Goal: Task Accomplishment & Management: Manage account settings

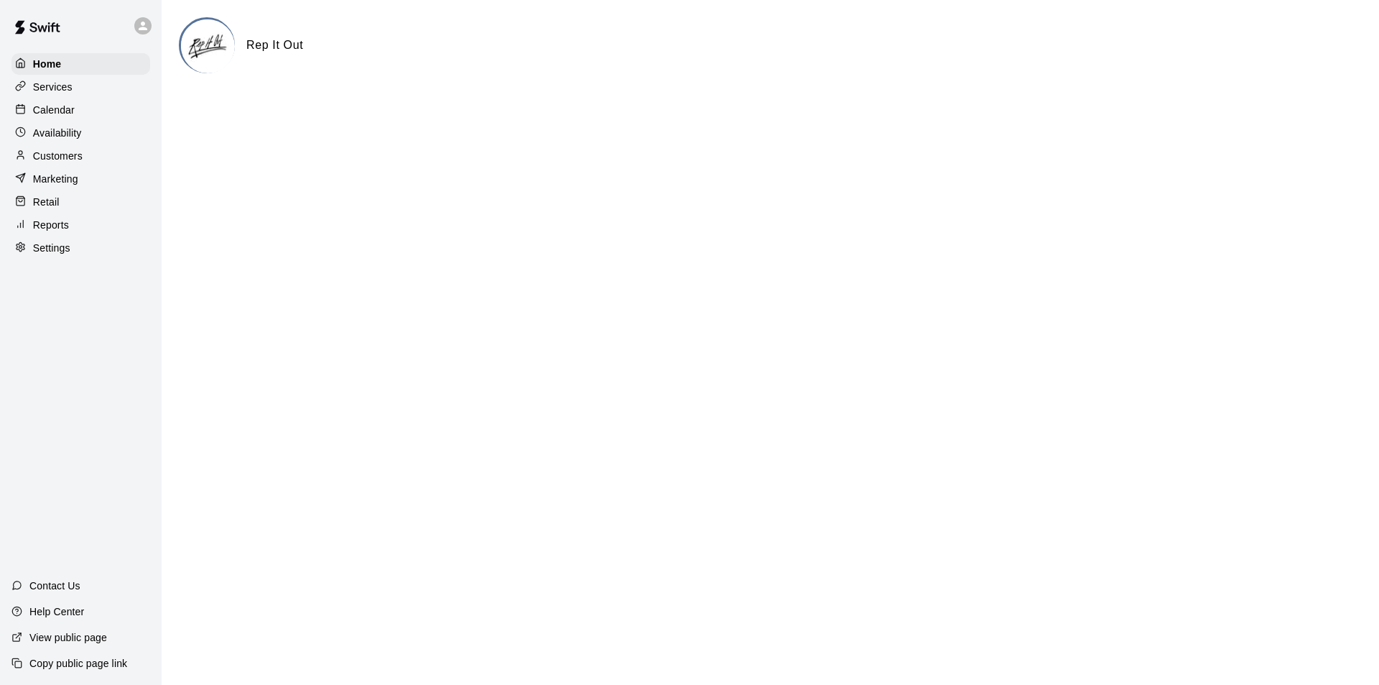
click at [77, 96] on div "Services" at bounding box center [80, 87] width 139 height 22
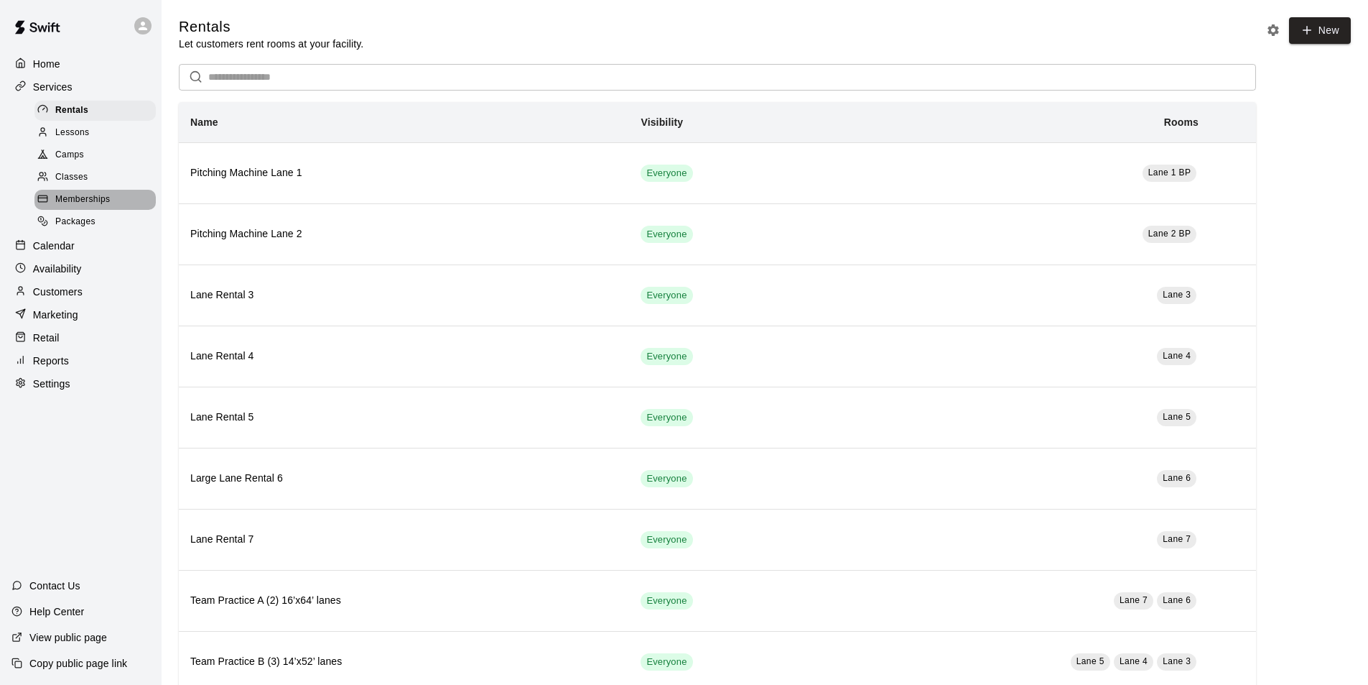
click at [102, 207] on span "Memberships" at bounding box center [82, 200] width 55 height 14
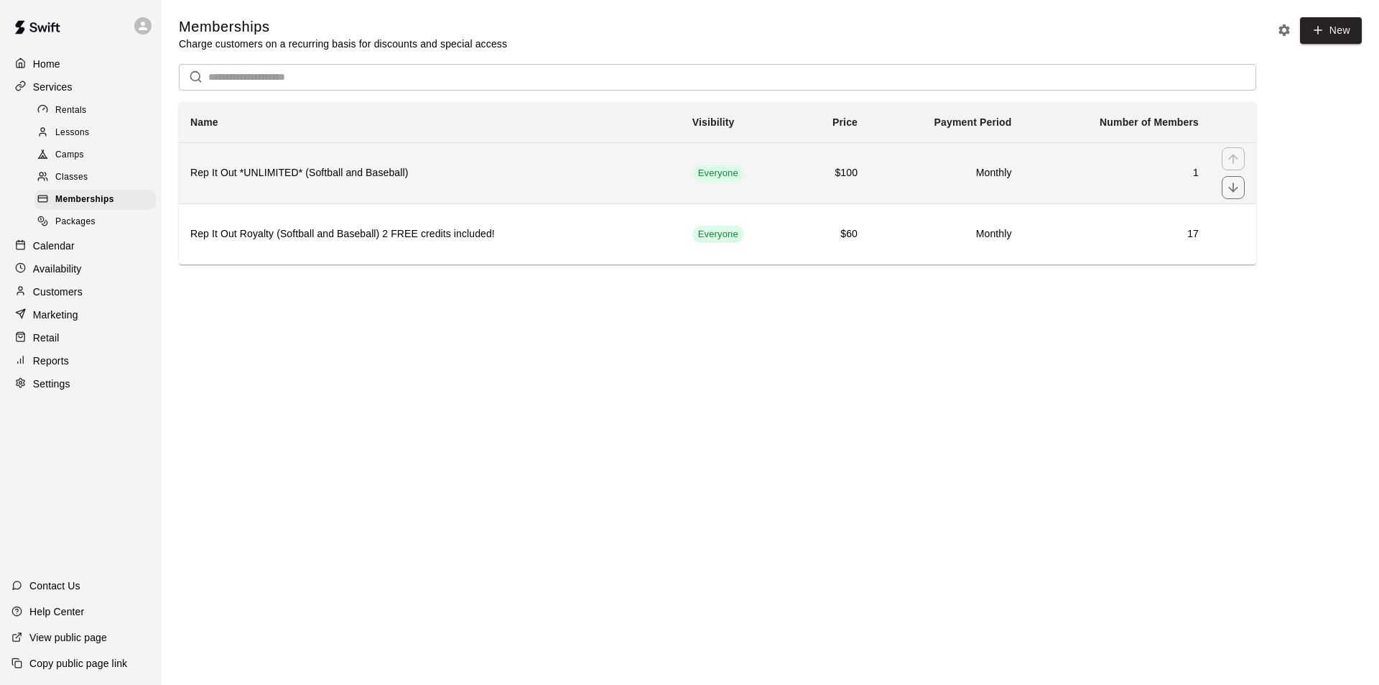
click at [553, 169] on h6 "Rep It Out *UNLIMITED* (Softball and Baseball)" at bounding box center [429, 173] width 479 height 16
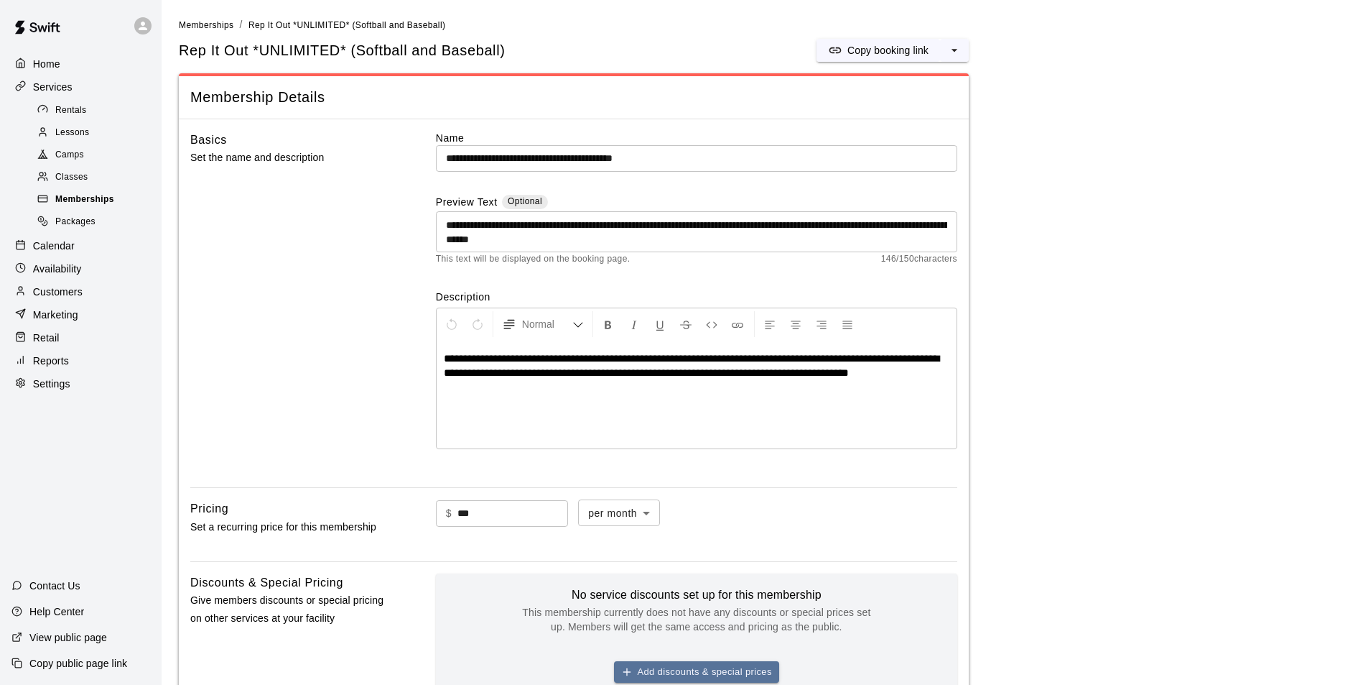
click at [104, 200] on span "Memberships" at bounding box center [84, 200] width 59 height 14
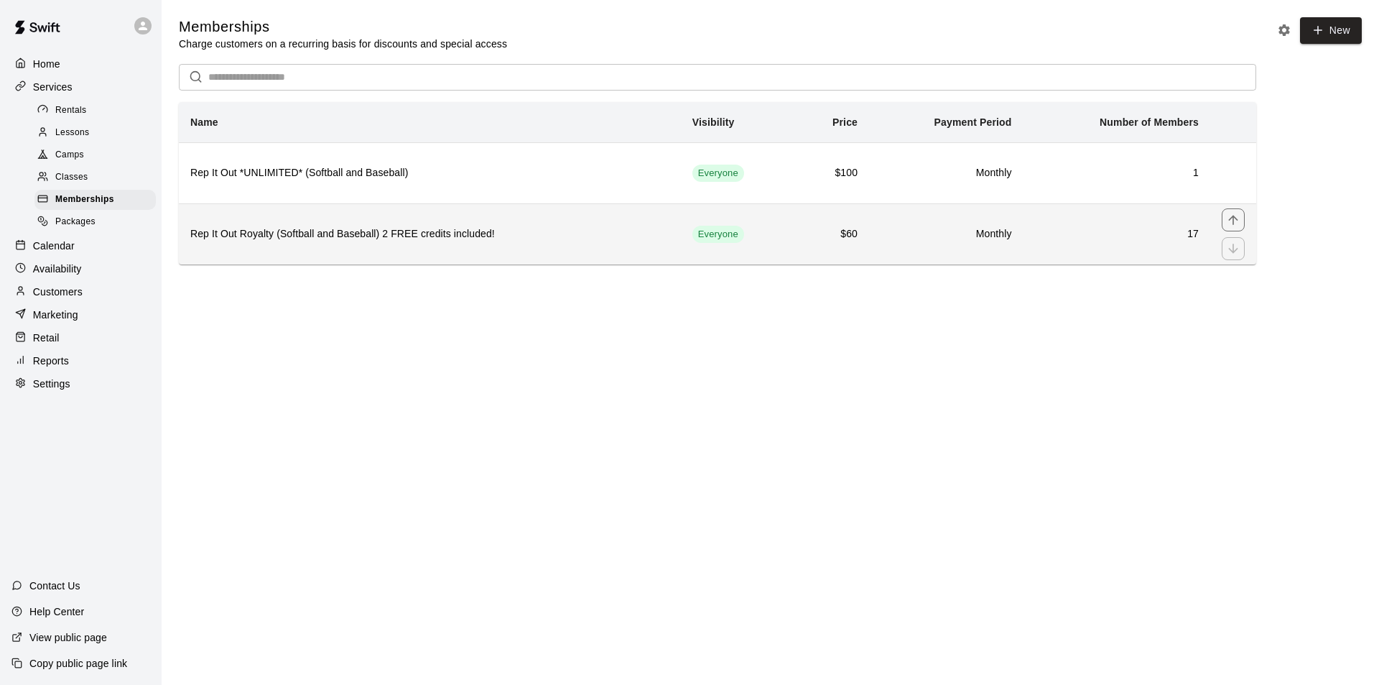
click at [622, 233] on h6 "Rep It Out Royalty (Softball and Baseball) 2 FREE credits included!" at bounding box center [429, 234] width 479 height 16
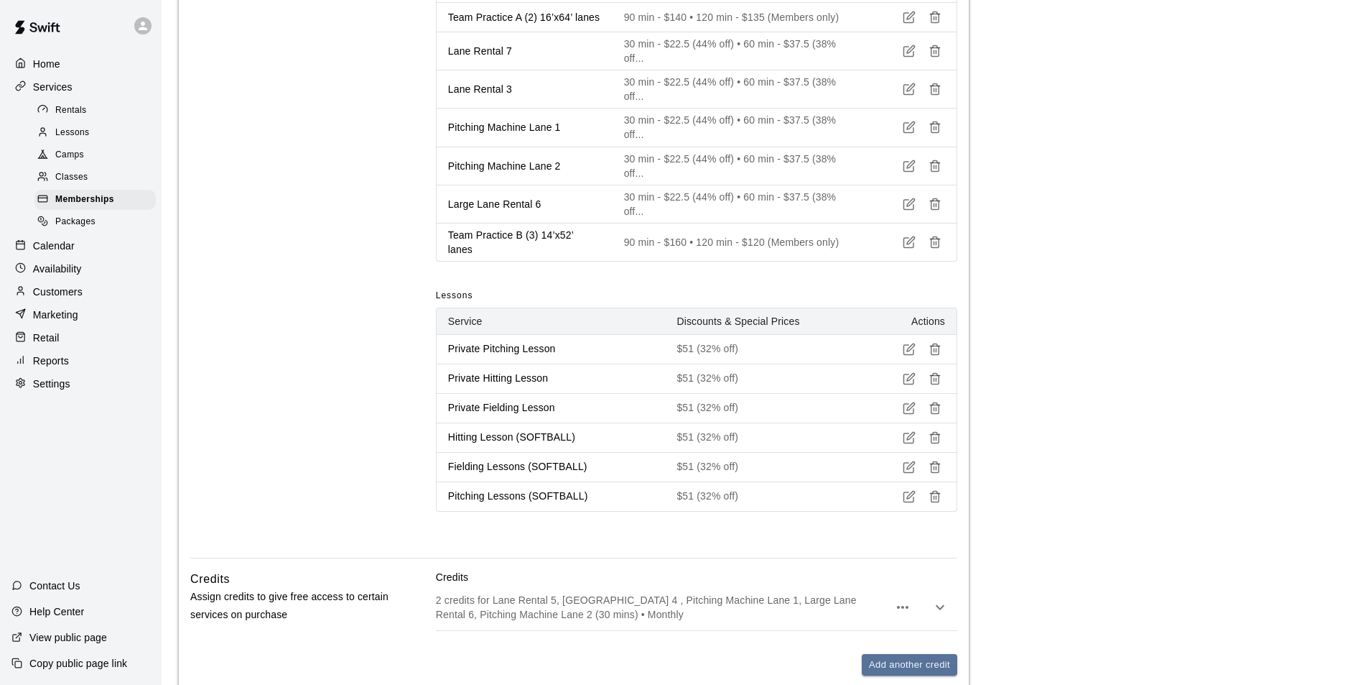
scroll to position [646, 0]
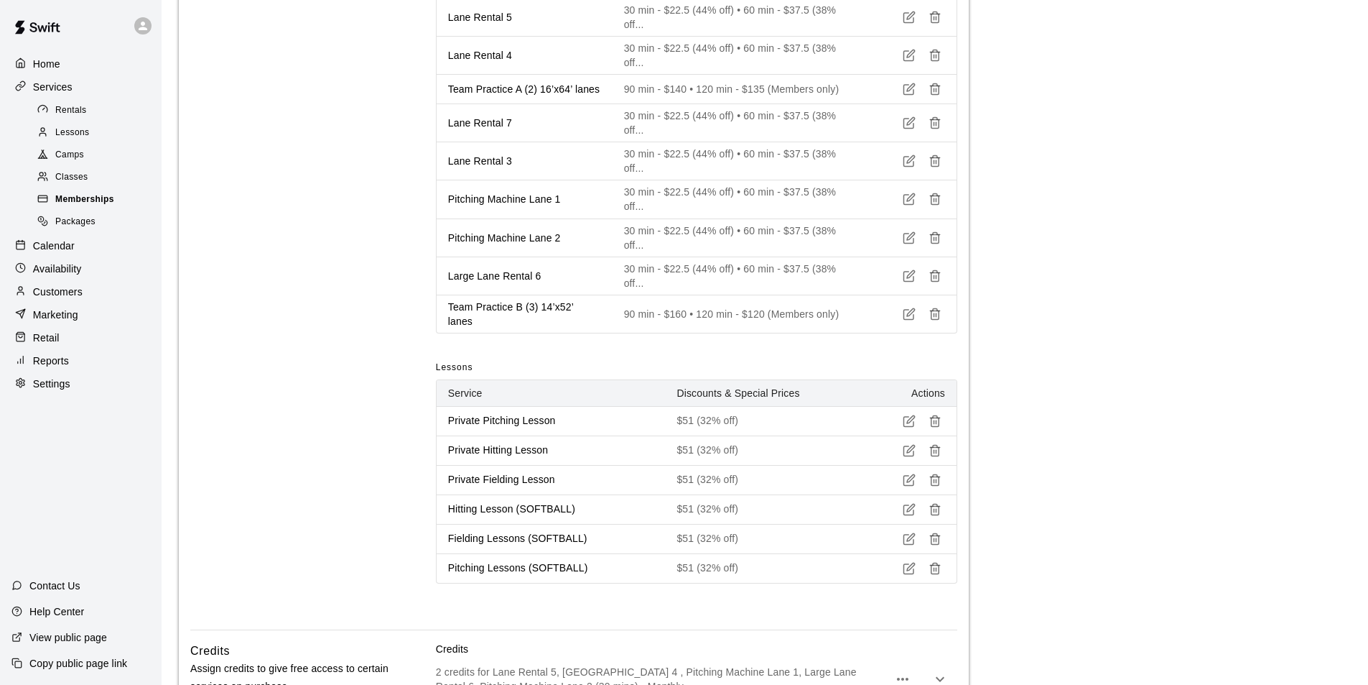
click at [126, 208] on div "Memberships" at bounding box center [94, 200] width 121 height 20
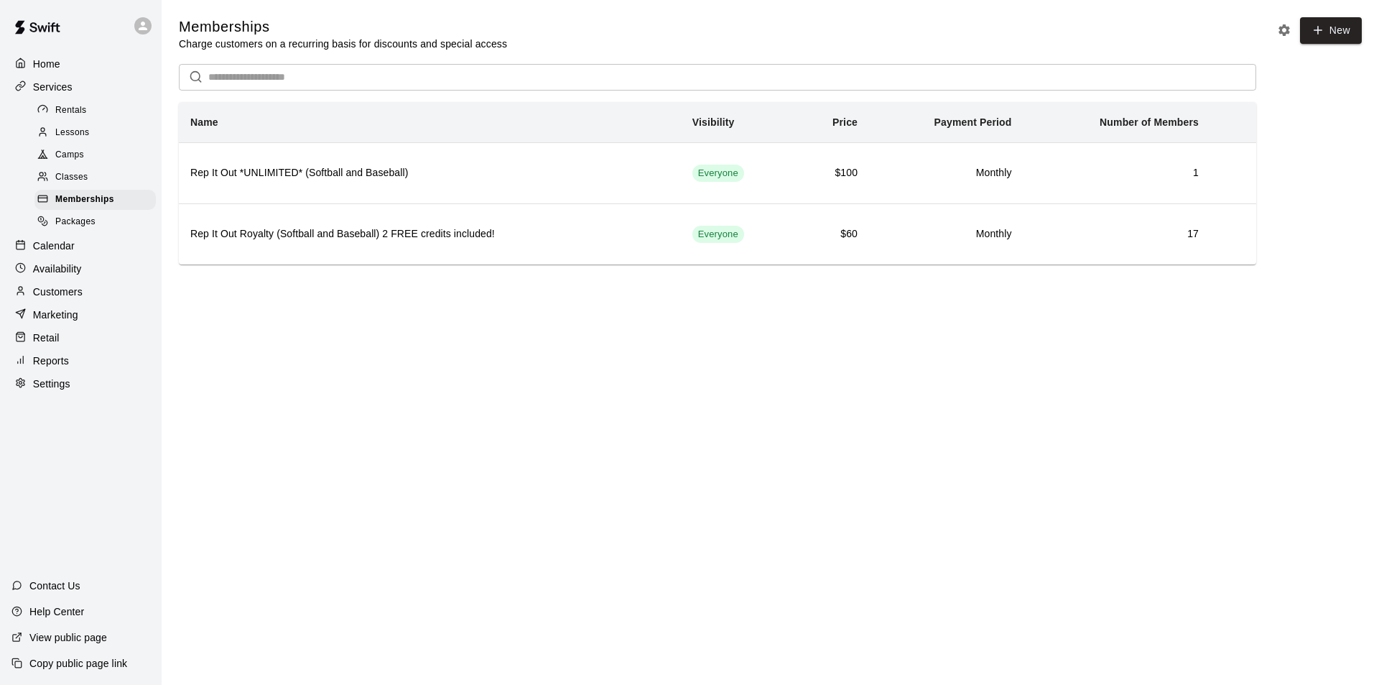
click at [103, 139] on div "Lessons" at bounding box center [94, 133] width 121 height 20
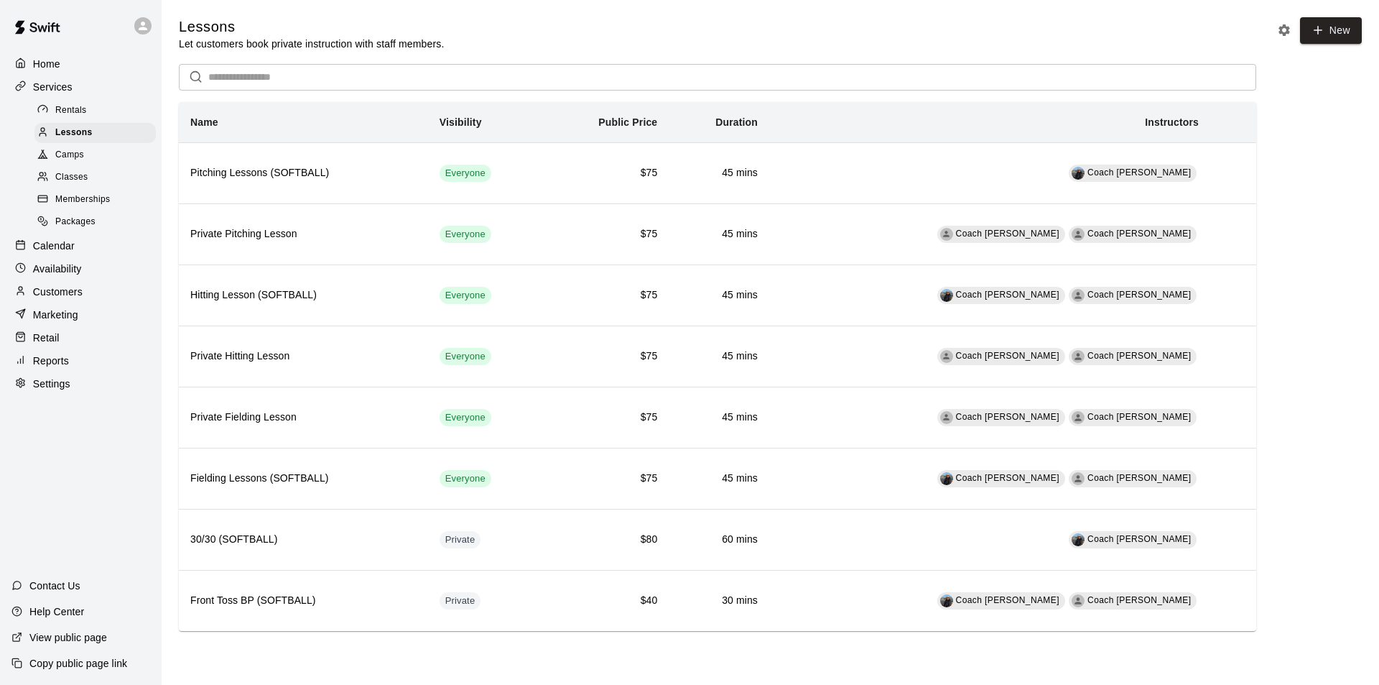
click at [100, 275] on div "Availability" at bounding box center [80, 269] width 139 height 22
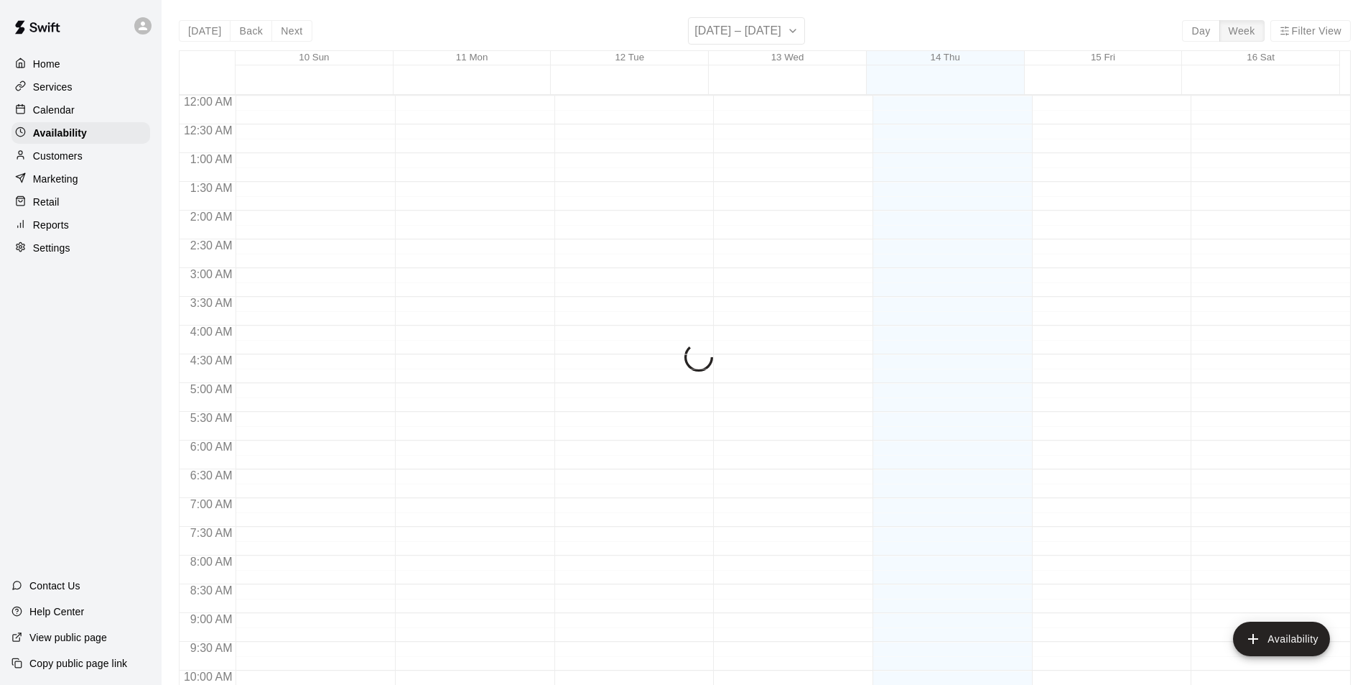
scroll to position [774, 0]
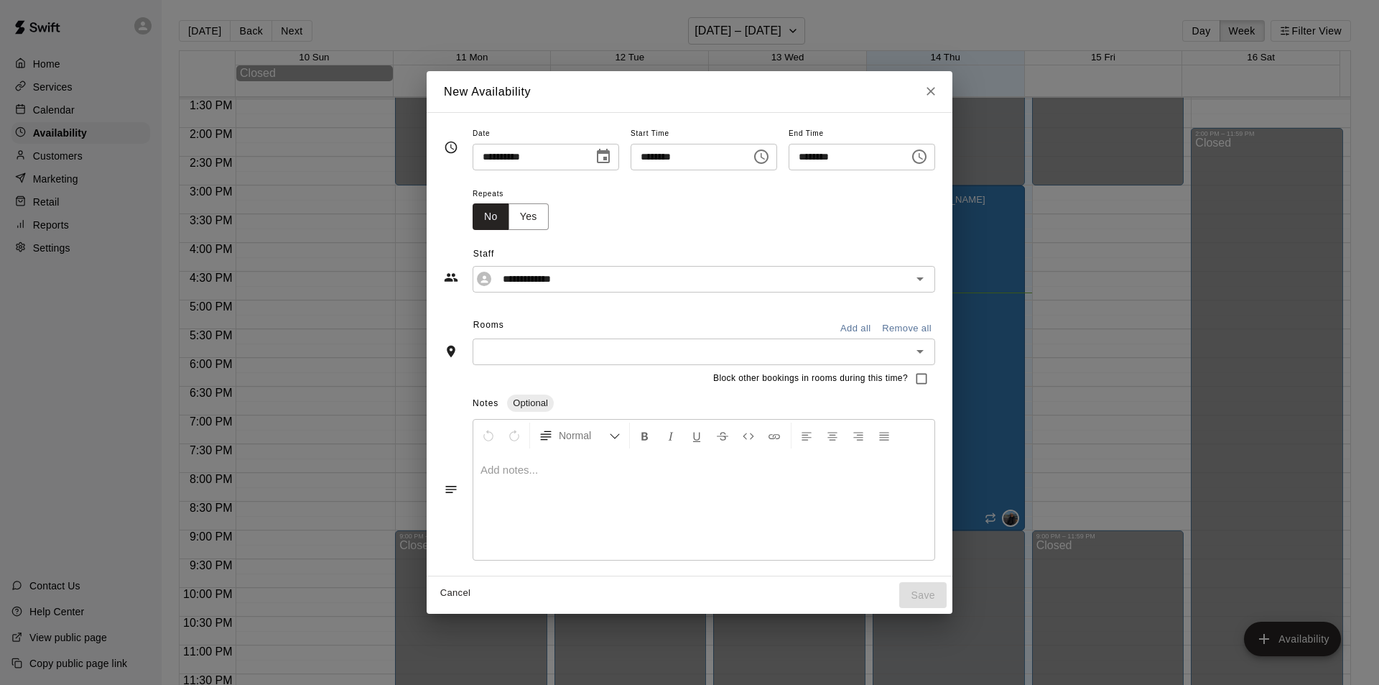
click at [636, 154] on input "********" at bounding box center [686, 157] width 111 height 27
type input "********"
click at [810, 157] on input "********" at bounding box center [844, 157] width 111 height 27
type input "********"
click at [813, 202] on div "Repeats No Yes" at bounding box center [704, 207] width 463 height 45
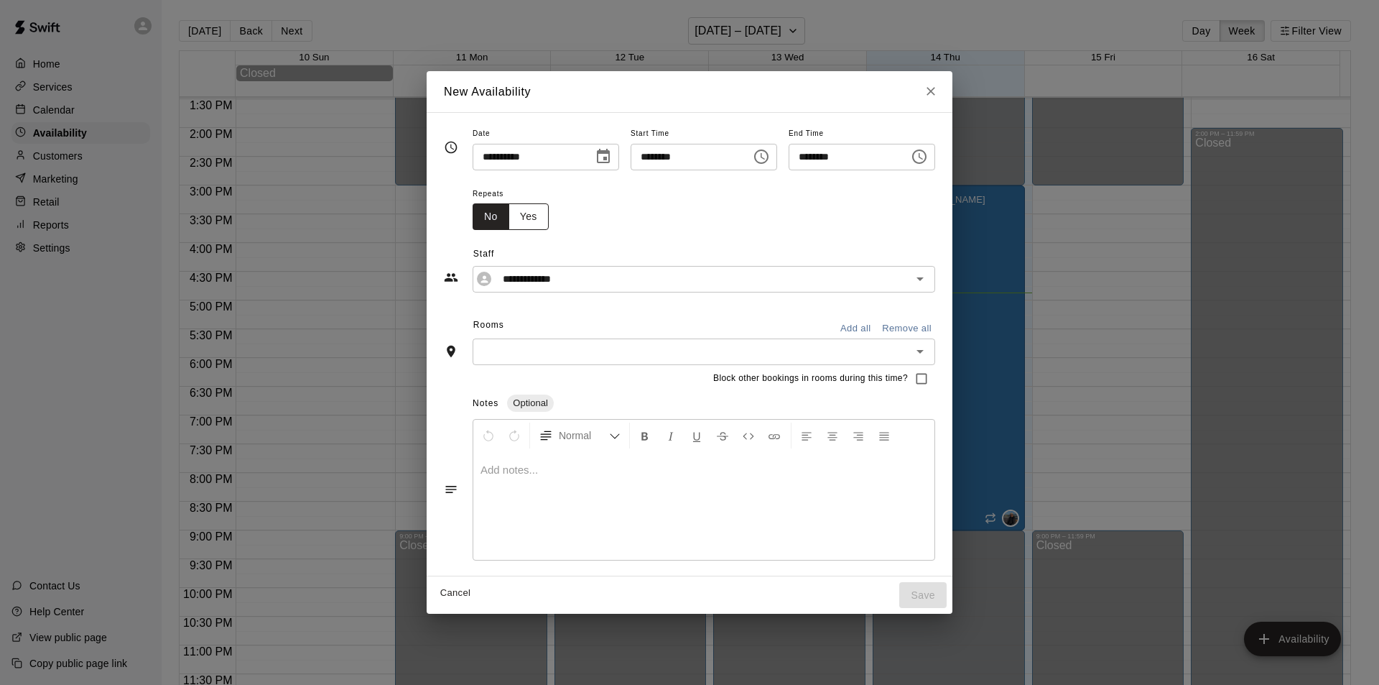
click at [509, 213] on button "Yes" at bounding box center [529, 216] width 40 height 27
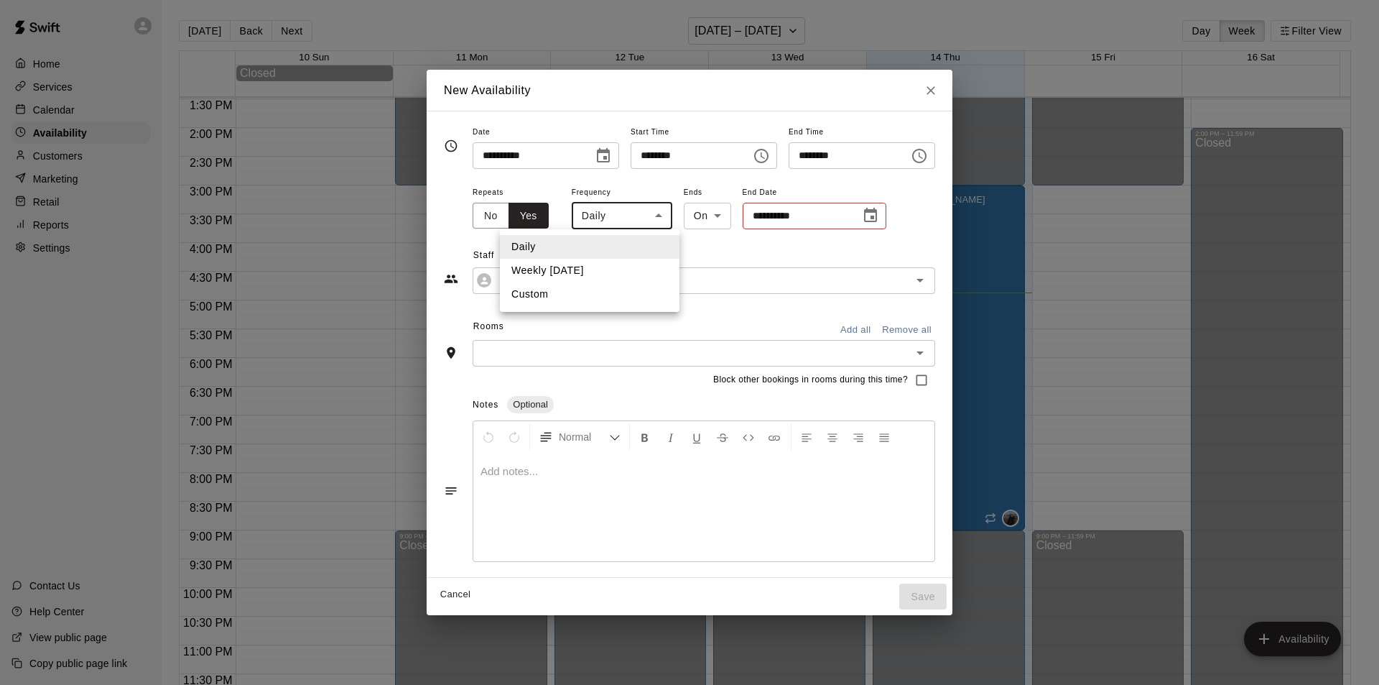
click at [626, 217] on body "Home Services Calendar Availability Customers Marketing Retail Reports Settings…" at bounding box center [689, 354] width 1379 height 708
click at [623, 269] on li "Weekly [DATE]" at bounding box center [590, 271] width 180 height 24
type input "******"
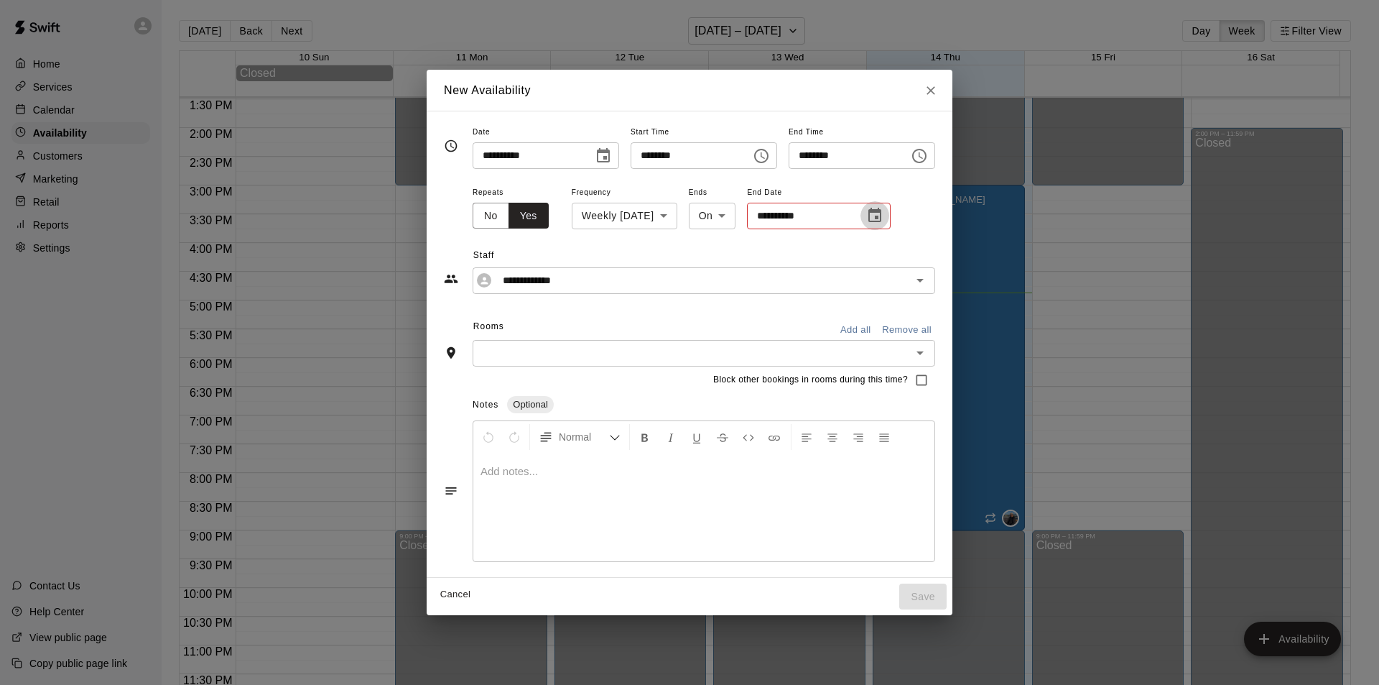
click at [866, 218] on icon "Choose date" at bounding box center [874, 215] width 17 height 17
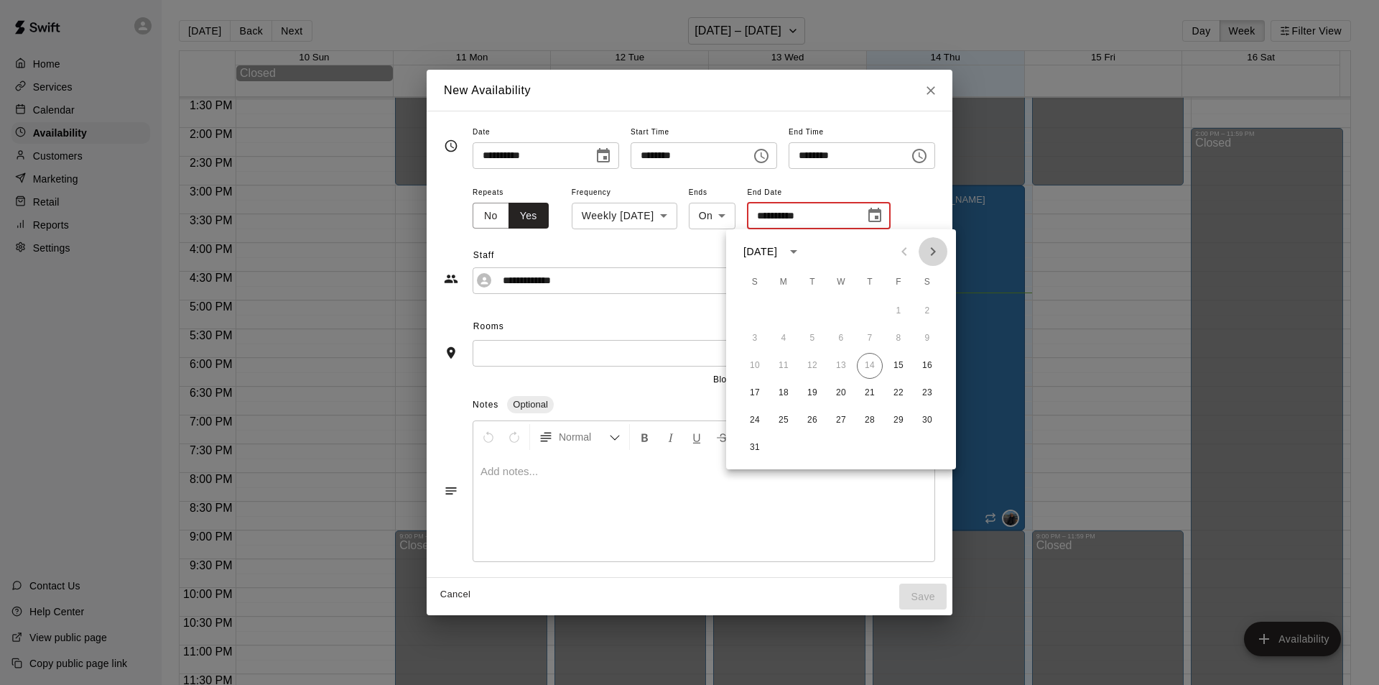
click at [934, 248] on icon "Next month" at bounding box center [932, 251] width 17 height 17
click at [902, 307] on button "5" at bounding box center [899, 311] width 26 height 26
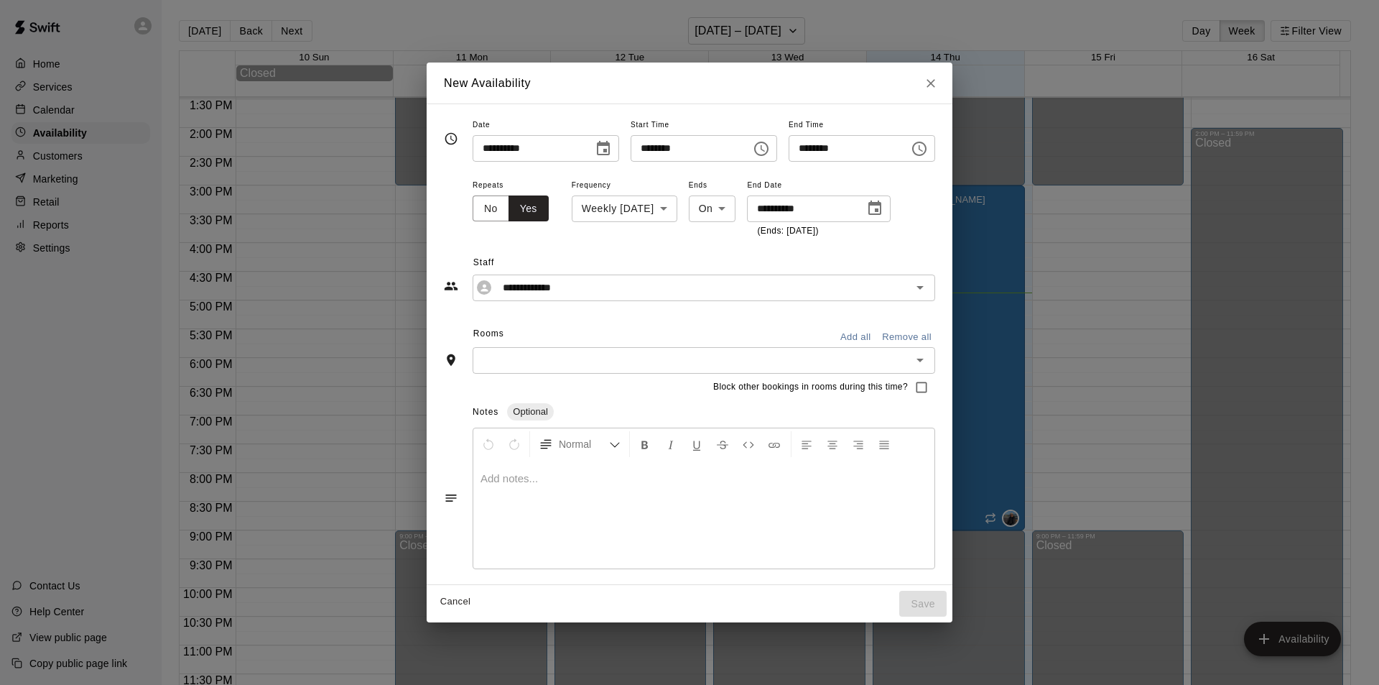
click at [714, 247] on div "**********" at bounding box center [689, 269] width 491 height 62
click at [866, 208] on icon "Choose date, selected date is Sep 5, 2025" at bounding box center [874, 208] width 17 height 17
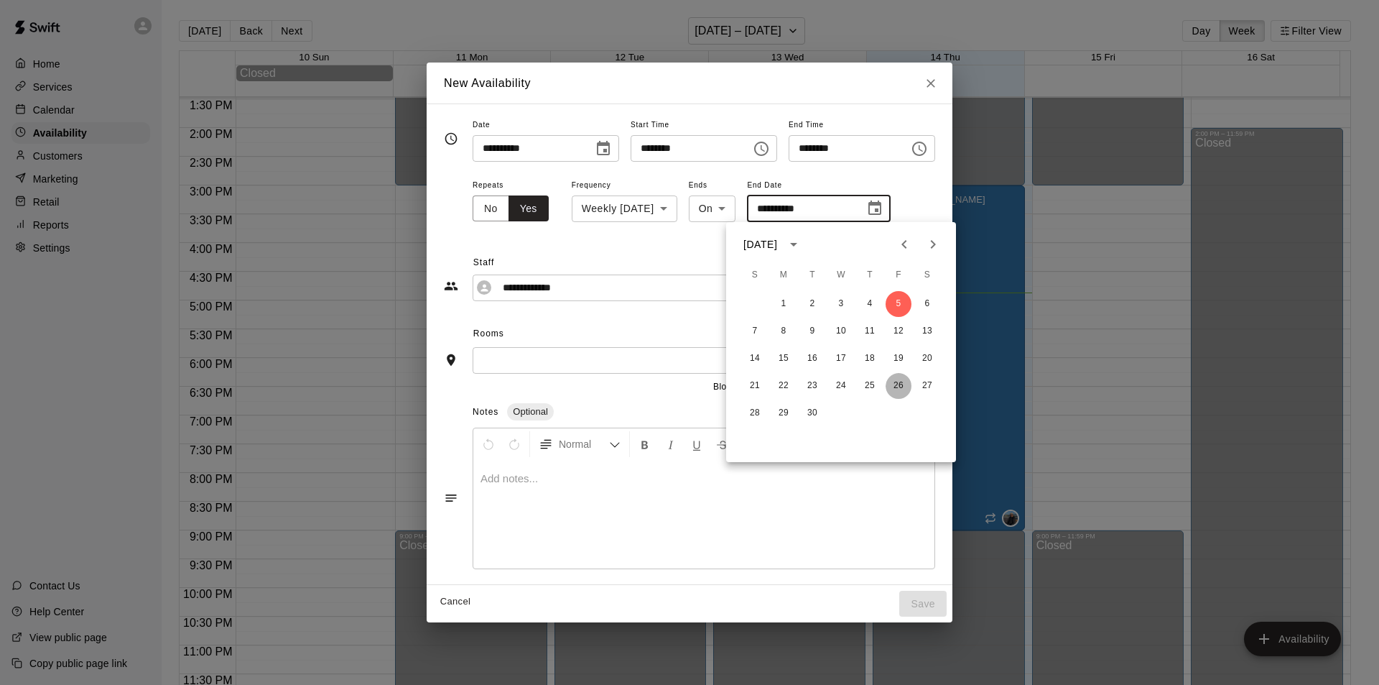
click at [901, 384] on button "26" at bounding box center [899, 386] width 26 height 26
type input "**********"
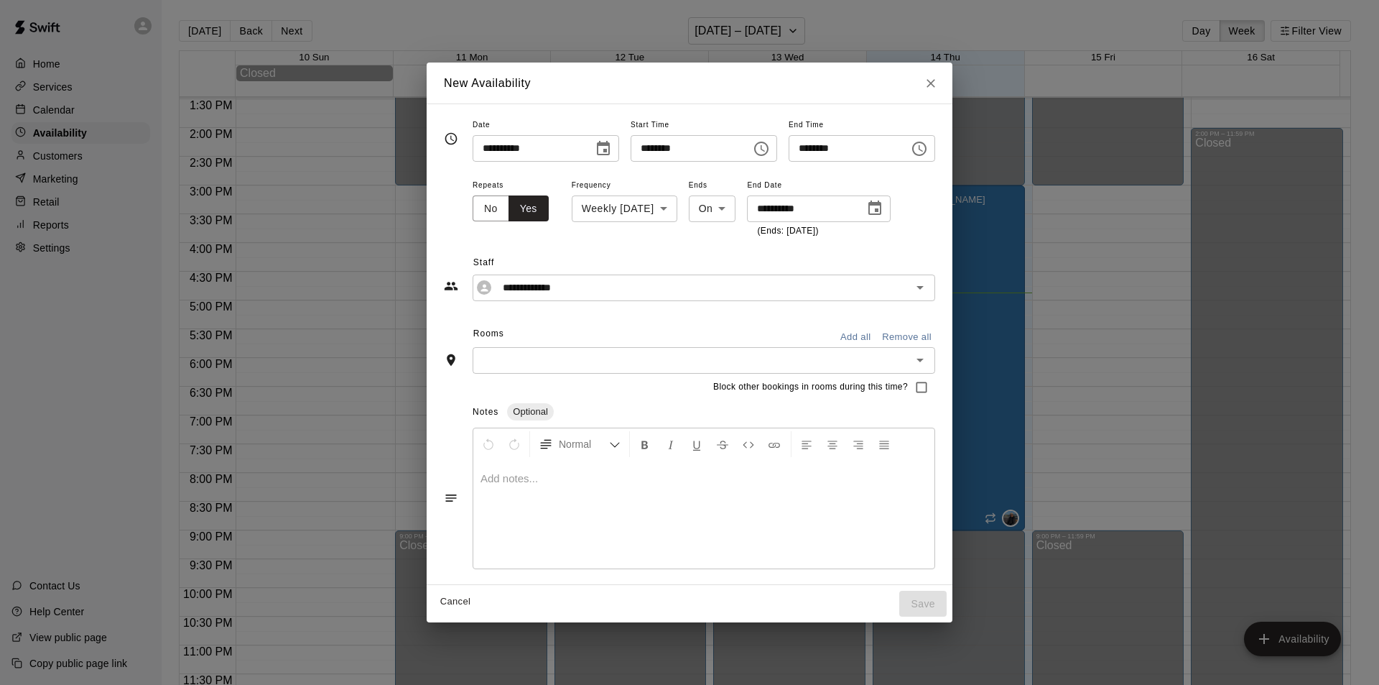
click at [708, 251] on span "Staff" at bounding box center [704, 262] width 462 height 23
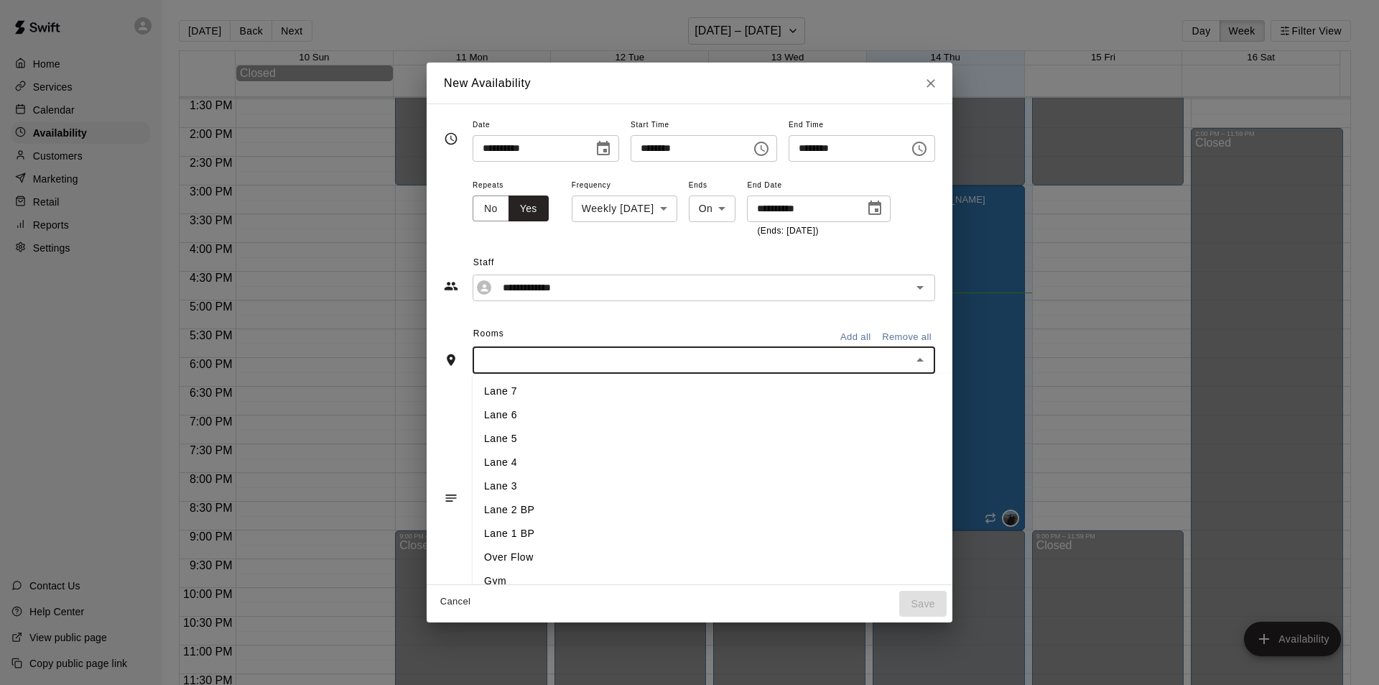
click at [590, 358] on input "text" at bounding box center [692, 360] width 430 height 18
click at [565, 394] on li "Lane 7" at bounding box center [736, 391] width 527 height 24
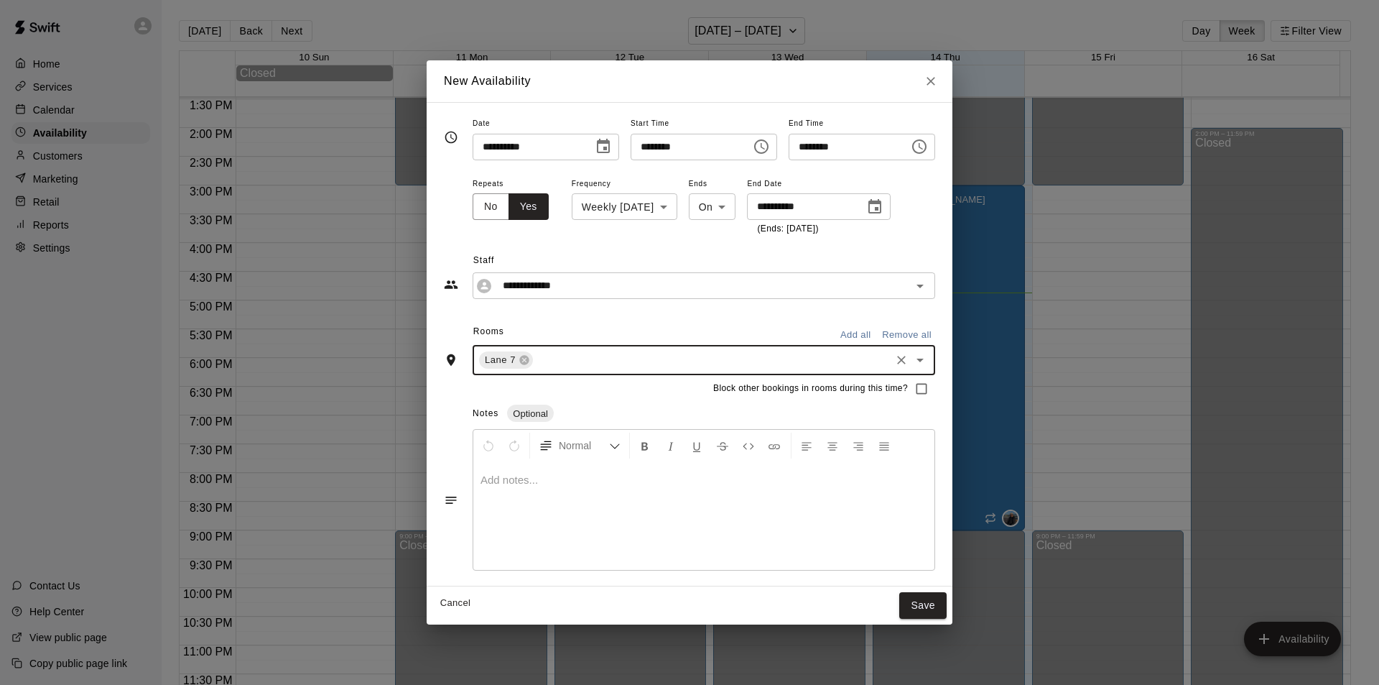
click at [598, 359] on input "text" at bounding box center [711, 360] width 353 height 18
click at [584, 412] on li "Lane 6" at bounding box center [736, 416] width 527 height 24
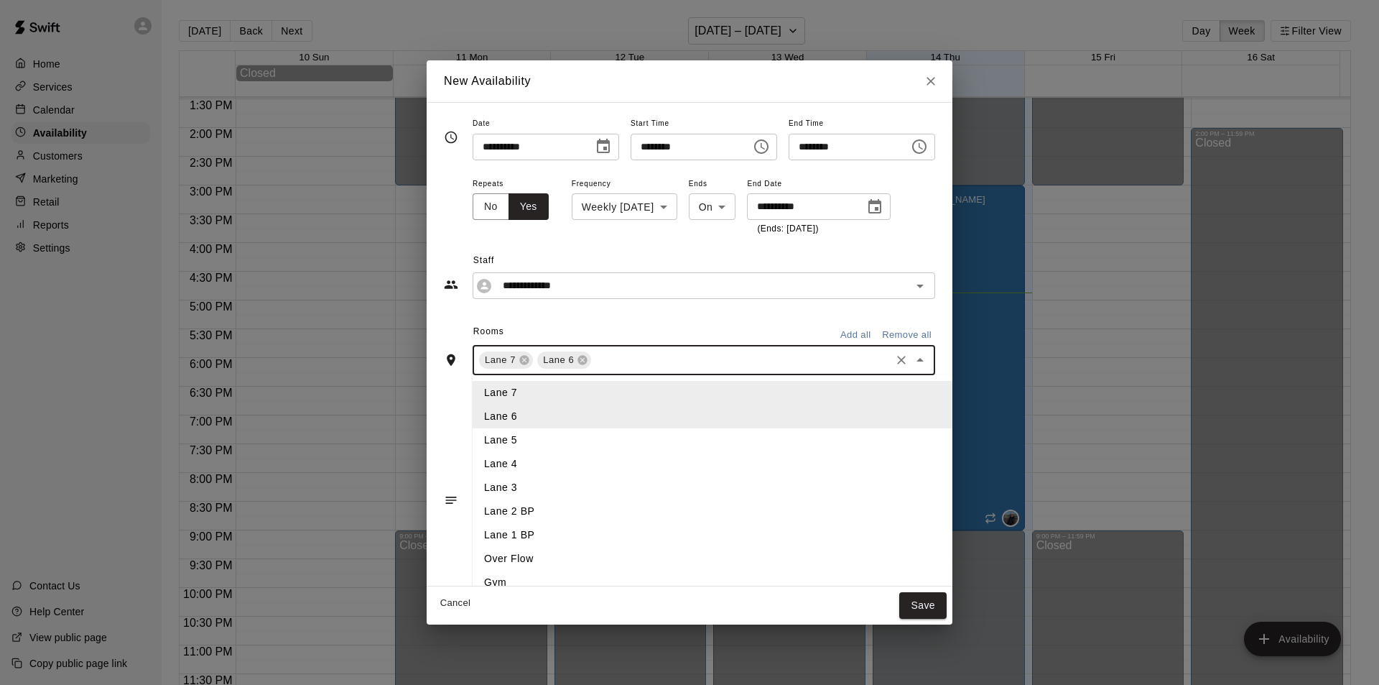
click at [621, 358] on input "text" at bounding box center [740, 360] width 295 height 18
click at [568, 443] on li "Lane 5" at bounding box center [736, 440] width 527 height 24
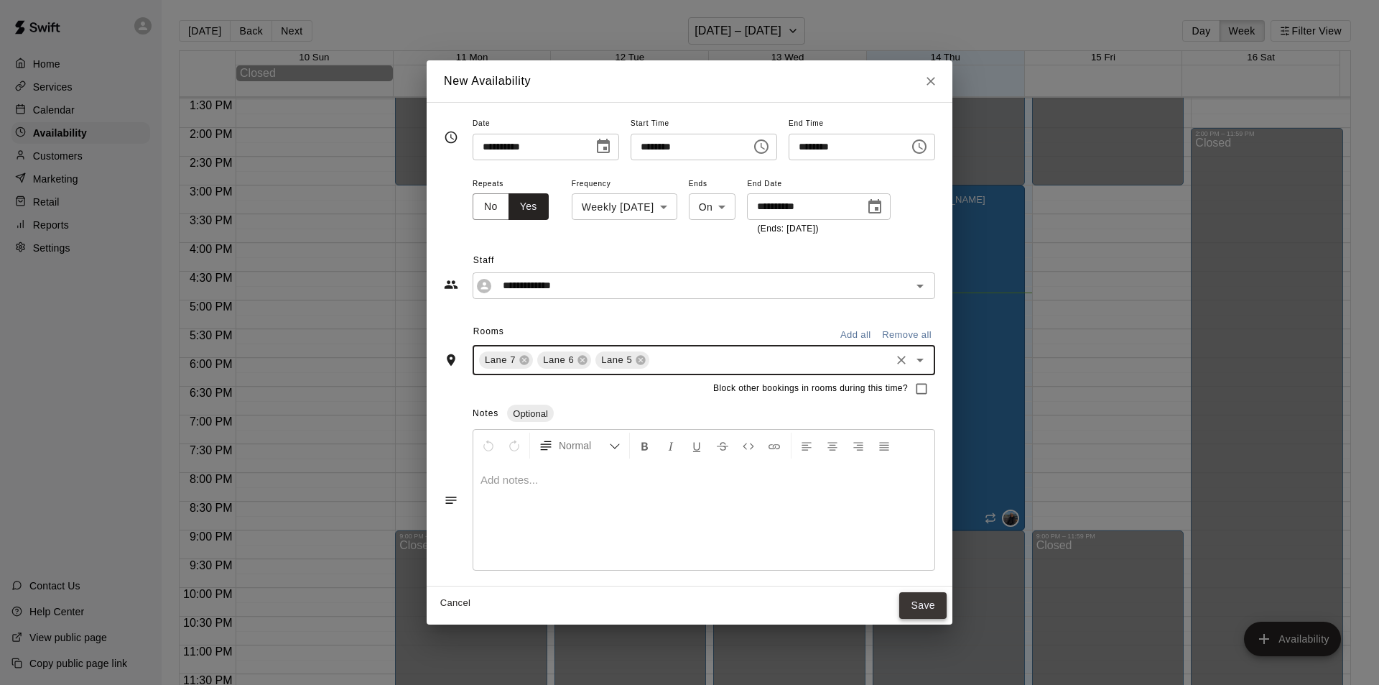
click at [947, 609] on button "Save" at bounding box center [922, 605] width 47 height 27
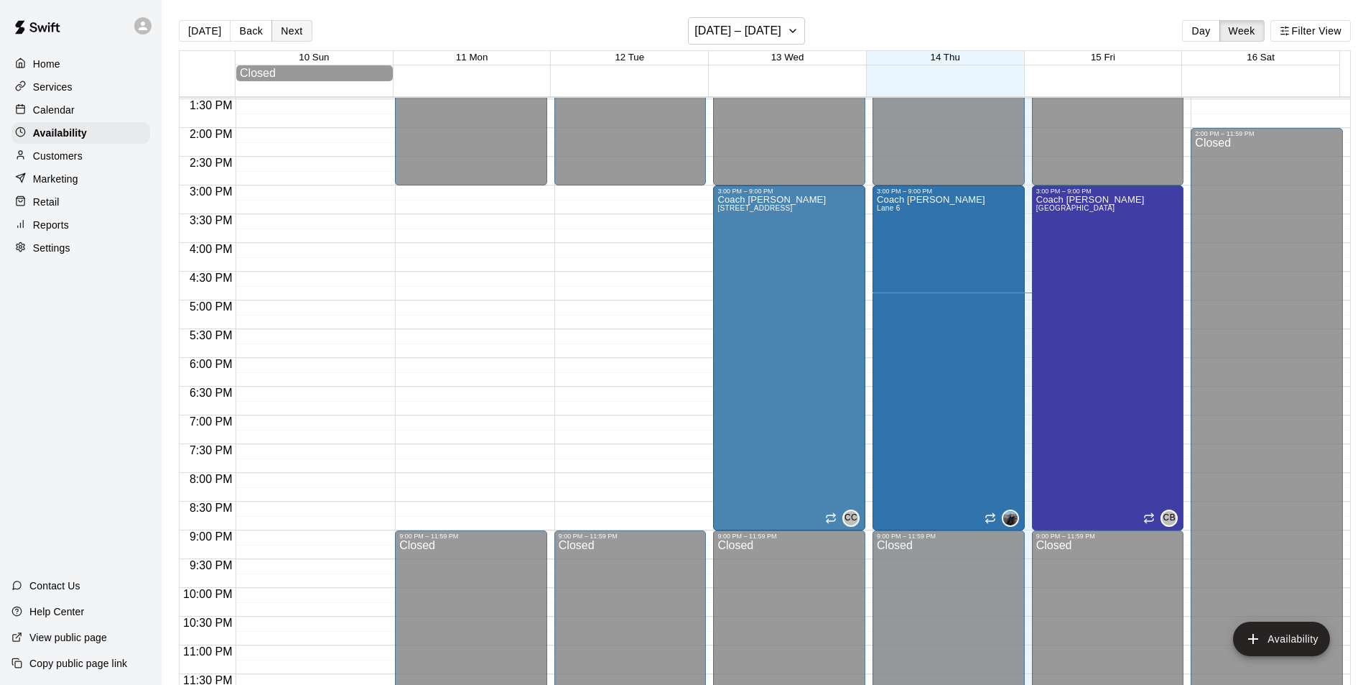
click at [286, 33] on button "Next" at bounding box center [292, 31] width 40 height 22
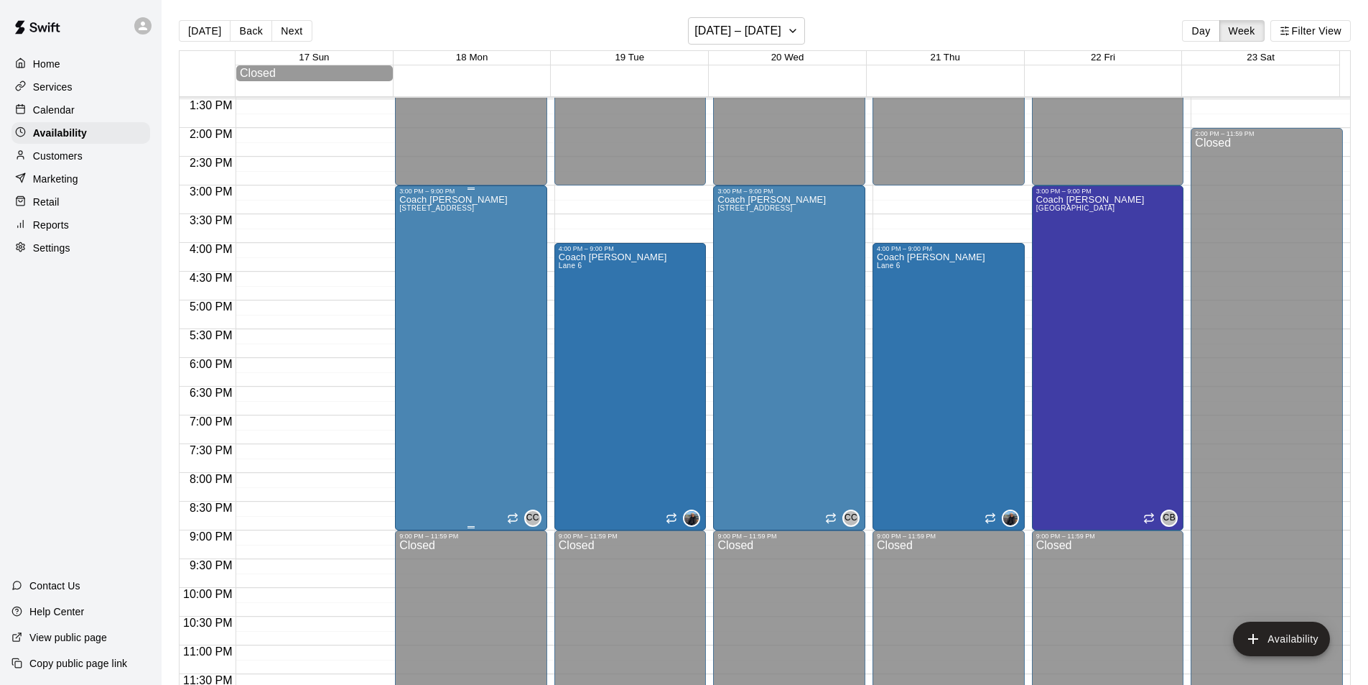
click at [463, 247] on div "Coach [PERSON_NAME][GEOGRAPHIC_DATA][PERSON_NAME] 6 CC" at bounding box center [471, 537] width 144 height 685
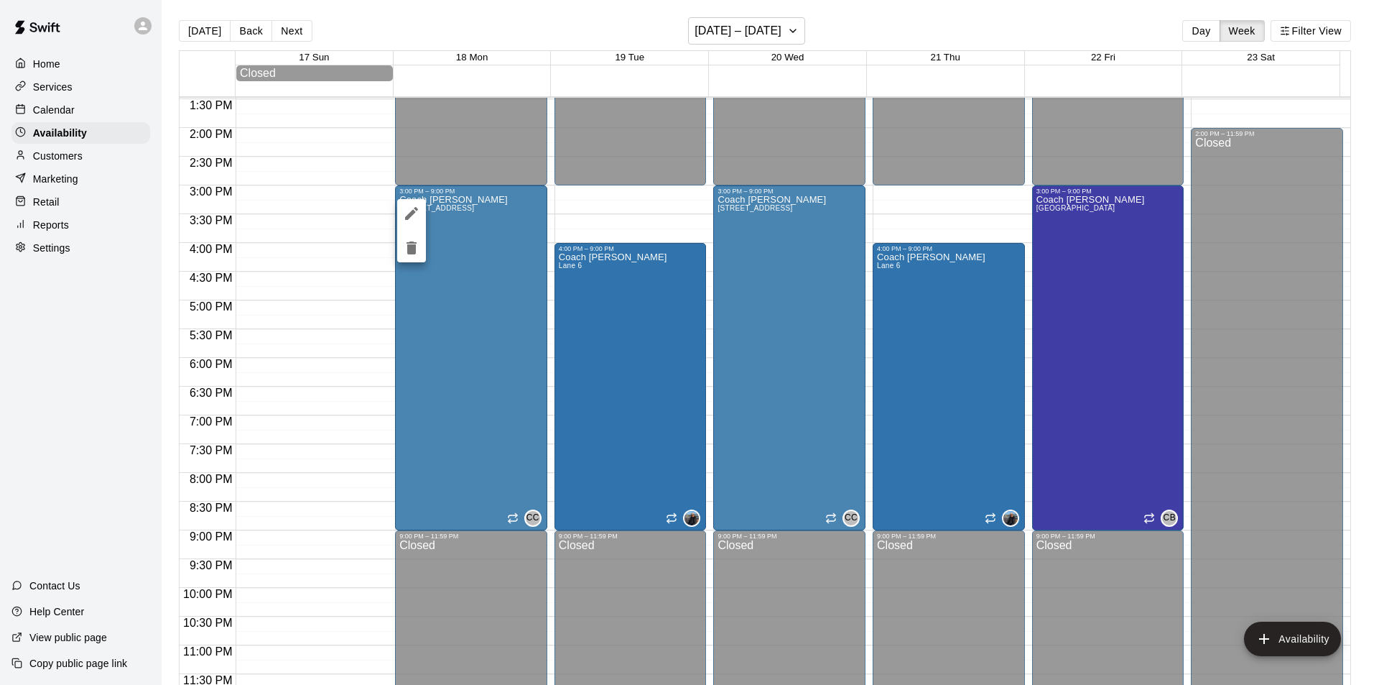
click at [937, 198] on div at bounding box center [689, 342] width 1379 height 685
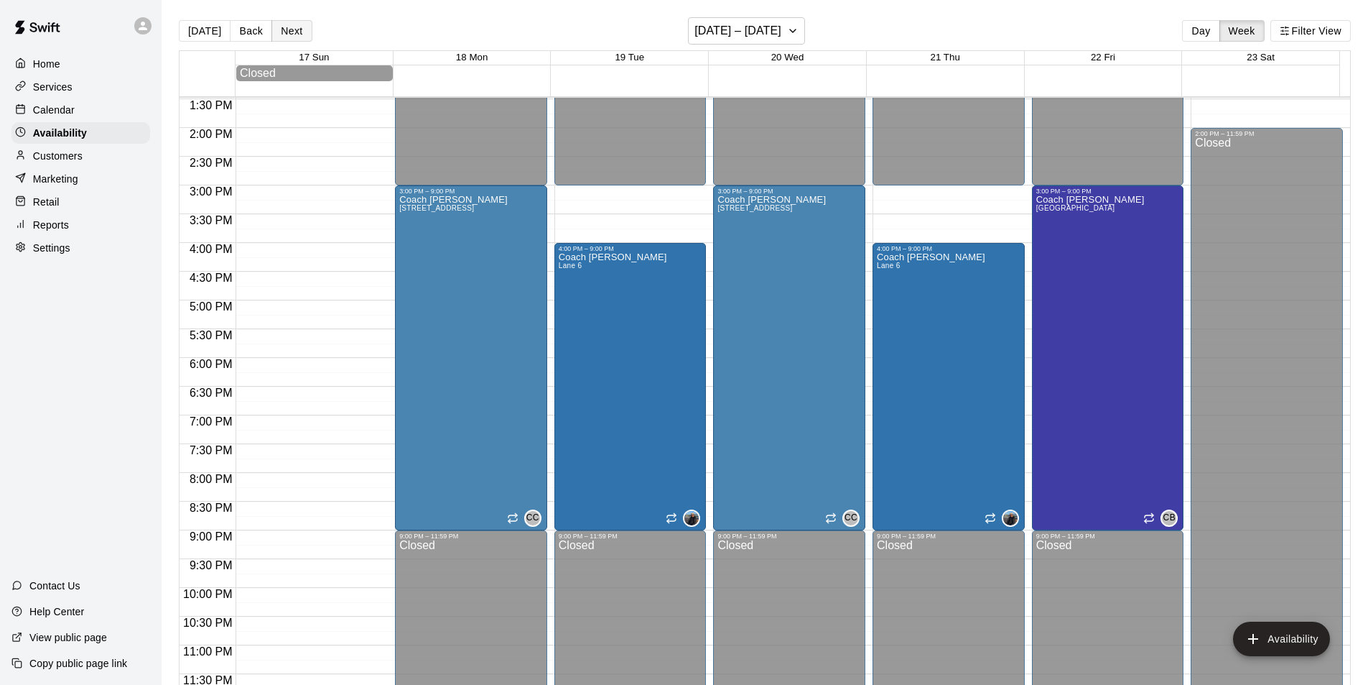
click at [292, 27] on button "Next" at bounding box center [292, 31] width 40 height 22
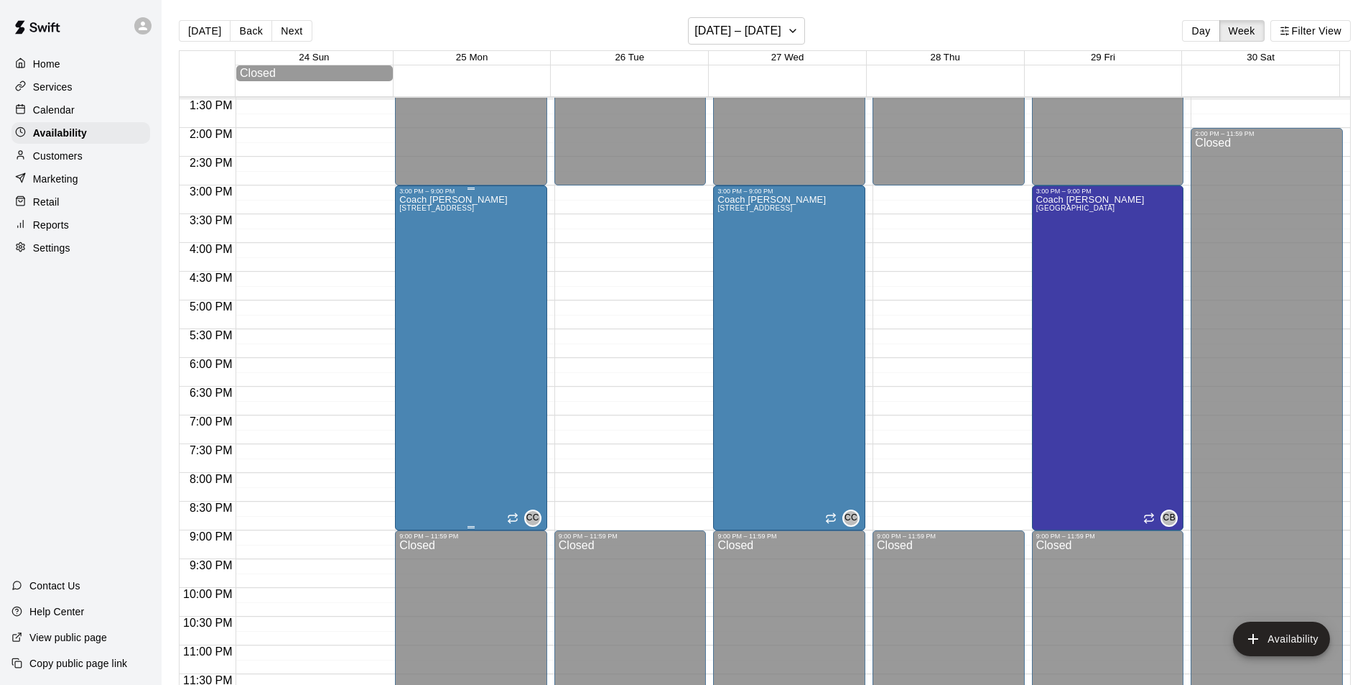
click at [475, 223] on div "Coach [PERSON_NAME][GEOGRAPHIC_DATA][PERSON_NAME] 6 CC" at bounding box center [471, 537] width 144 height 685
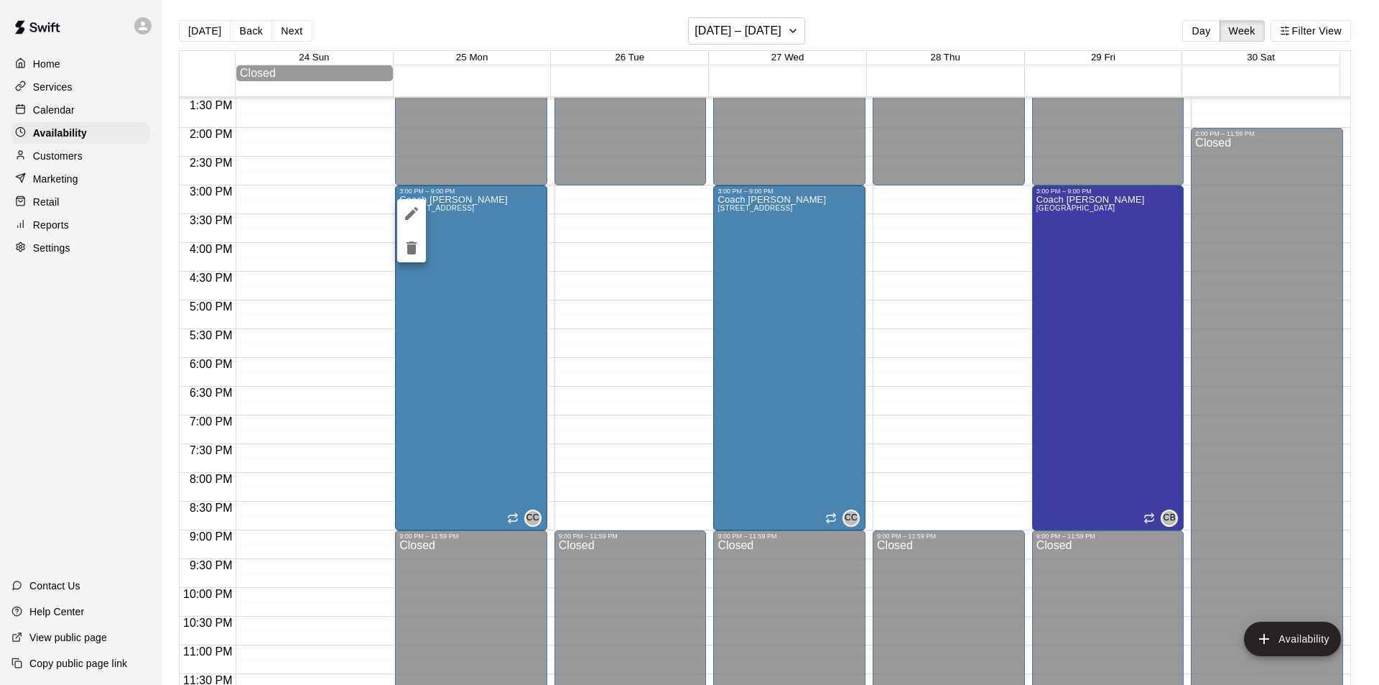
click at [593, 229] on div at bounding box center [689, 342] width 1379 height 685
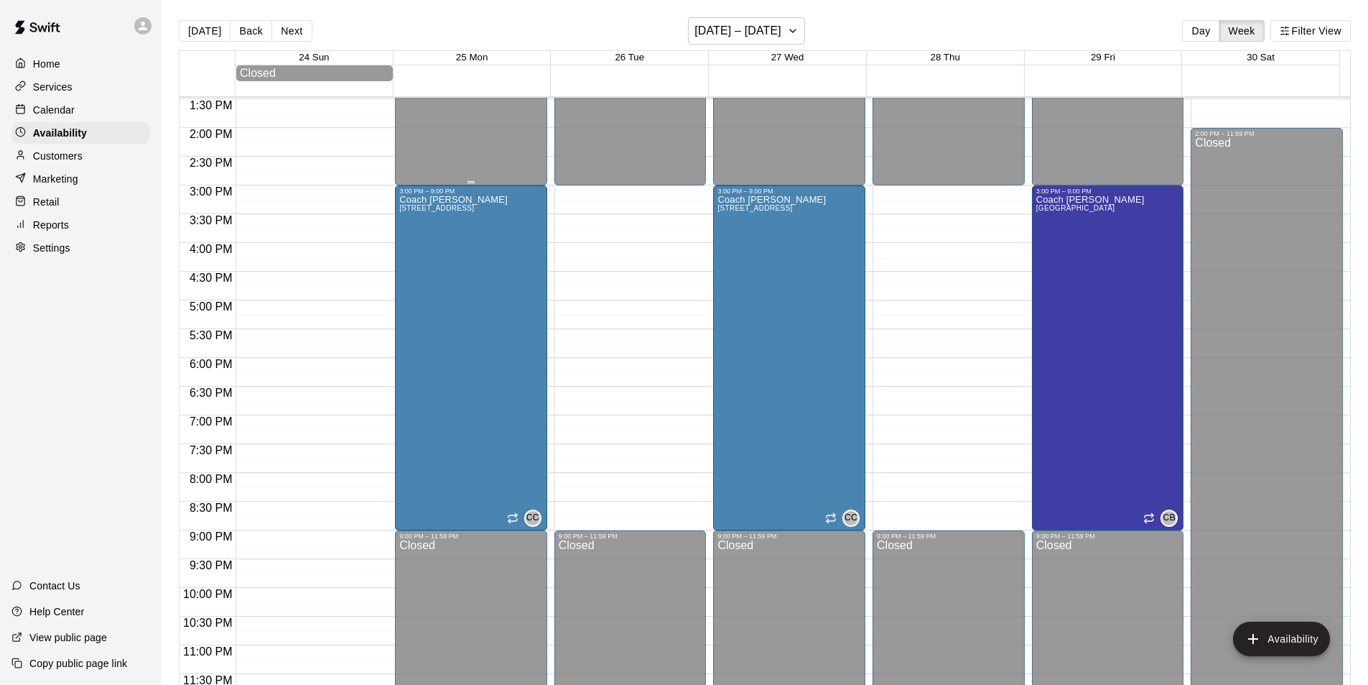
click at [1292, 639] on button "Availability" at bounding box center [1281, 638] width 97 height 34
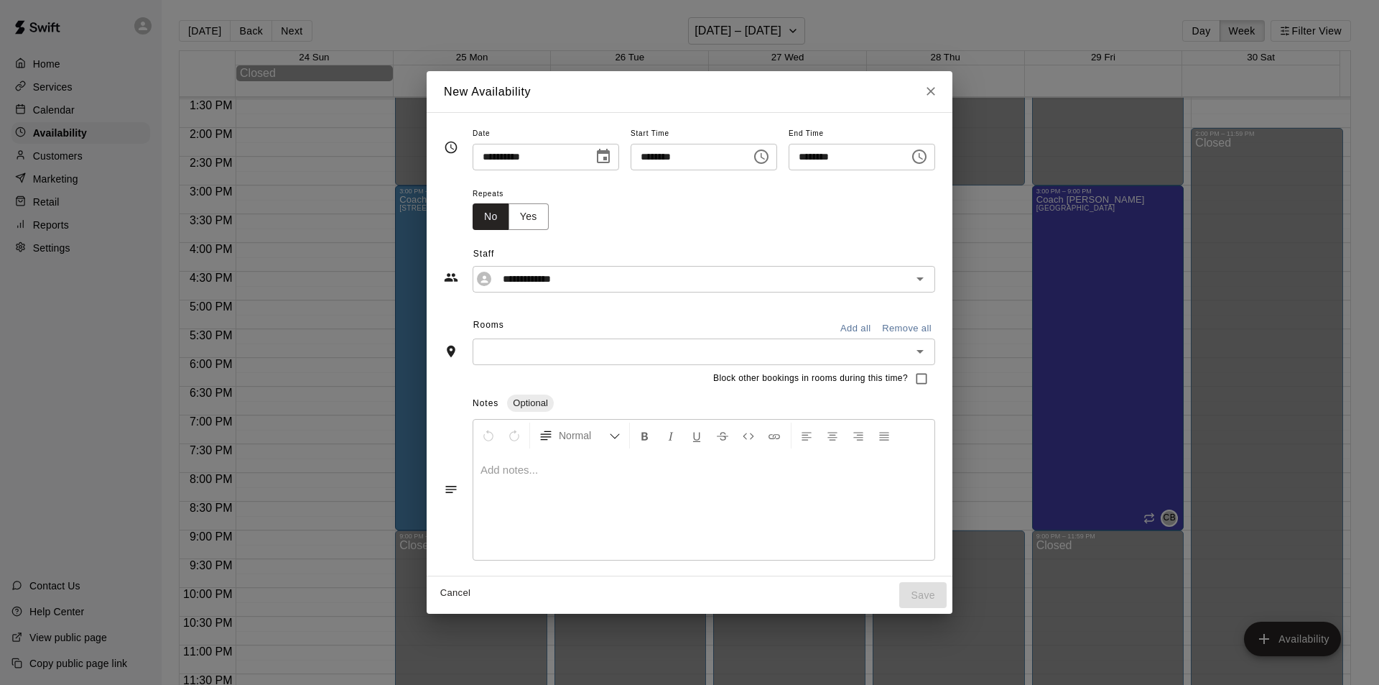
click at [598, 158] on icon "Choose date, selected date is Aug 28, 2025" at bounding box center [603, 156] width 13 height 14
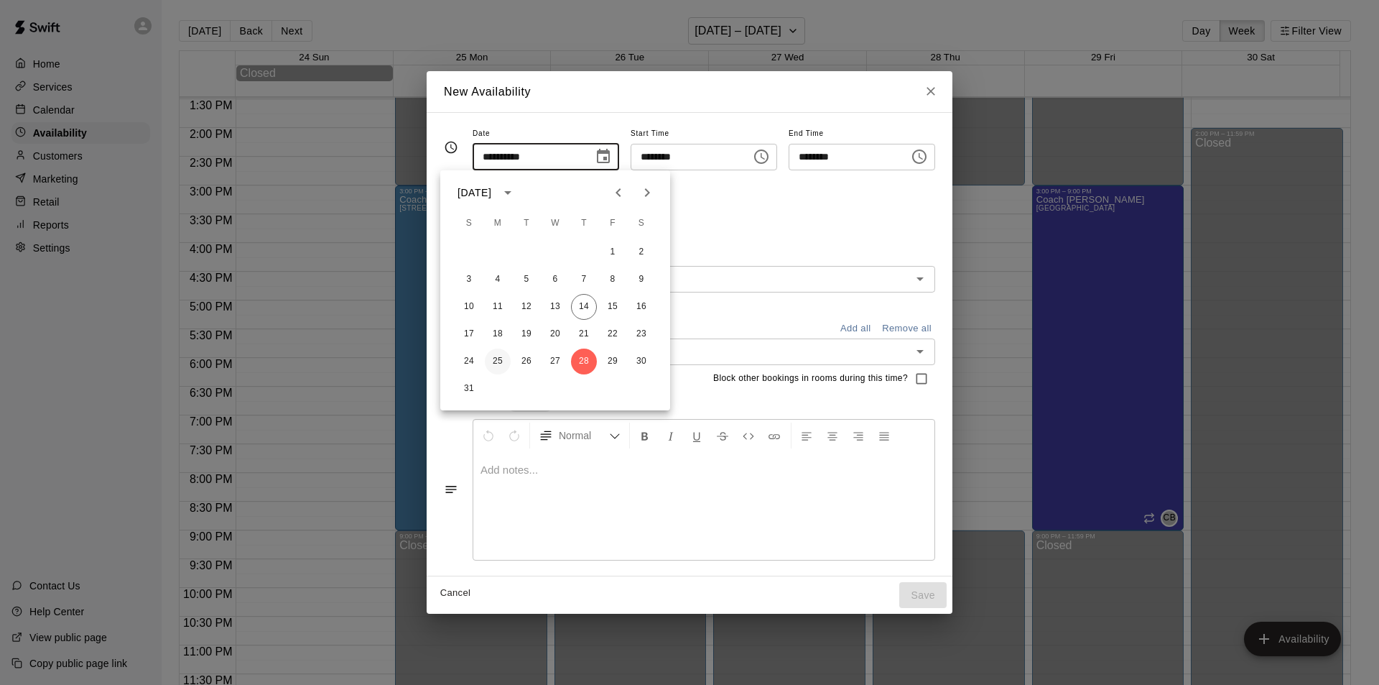
click at [496, 357] on button "25" at bounding box center [498, 361] width 26 height 26
type input "**********"
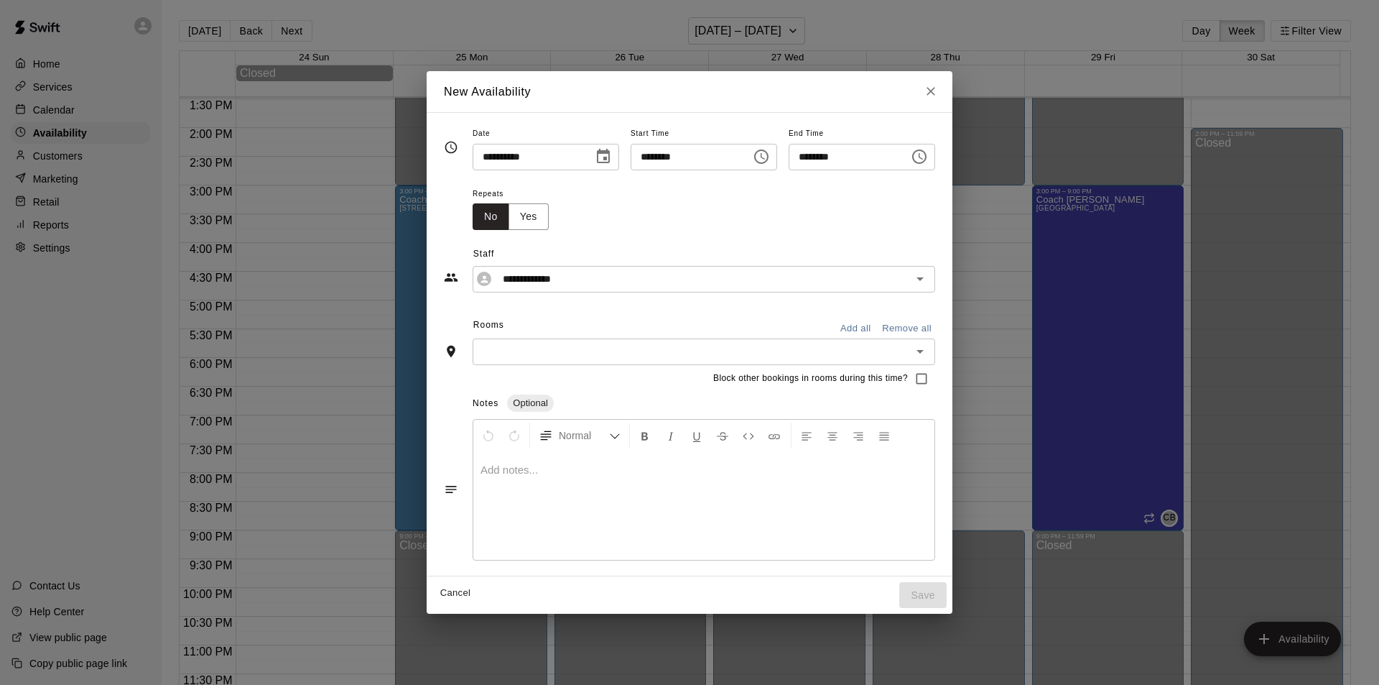
click at [634, 159] on input "********" at bounding box center [686, 157] width 111 height 27
type input "********"
click at [815, 157] on input "********" at bounding box center [844, 157] width 111 height 27
type input "********"
click at [690, 214] on div "Repeats No Yes" at bounding box center [704, 207] width 463 height 45
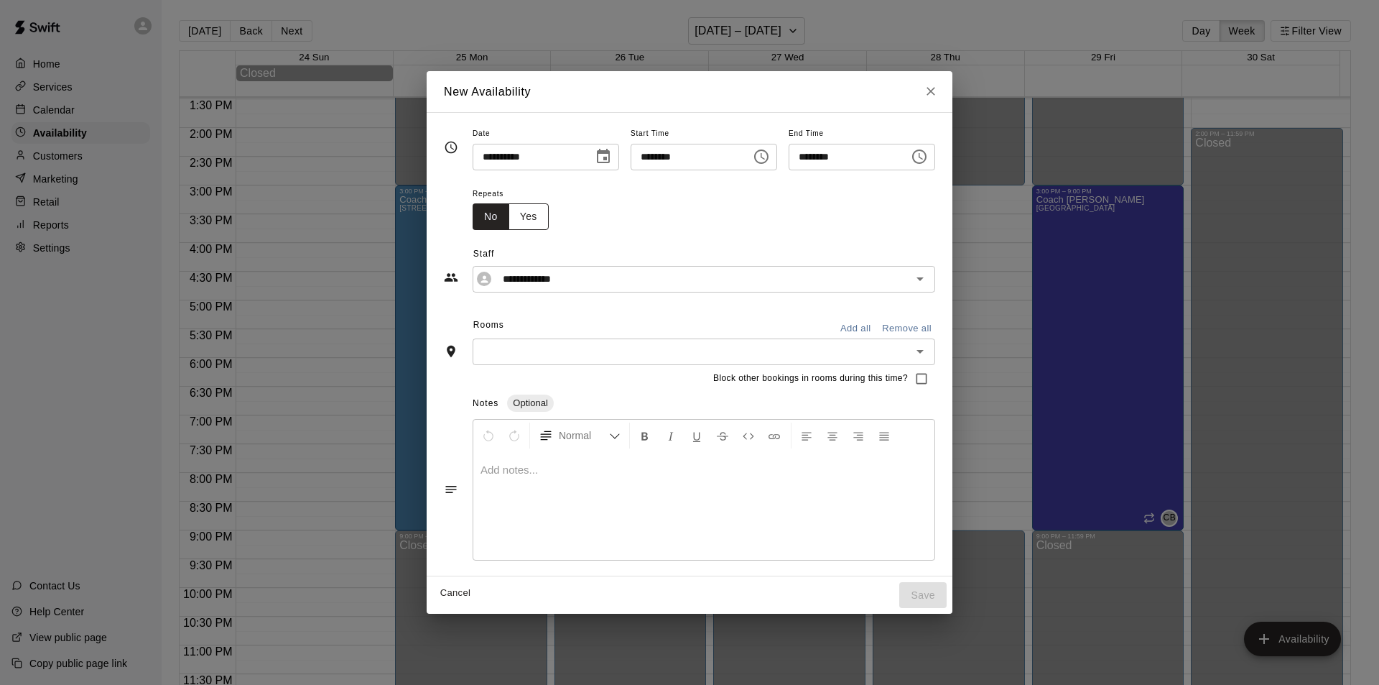
click at [513, 222] on button "Yes" at bounding box center [529, 216] width 40 height 27
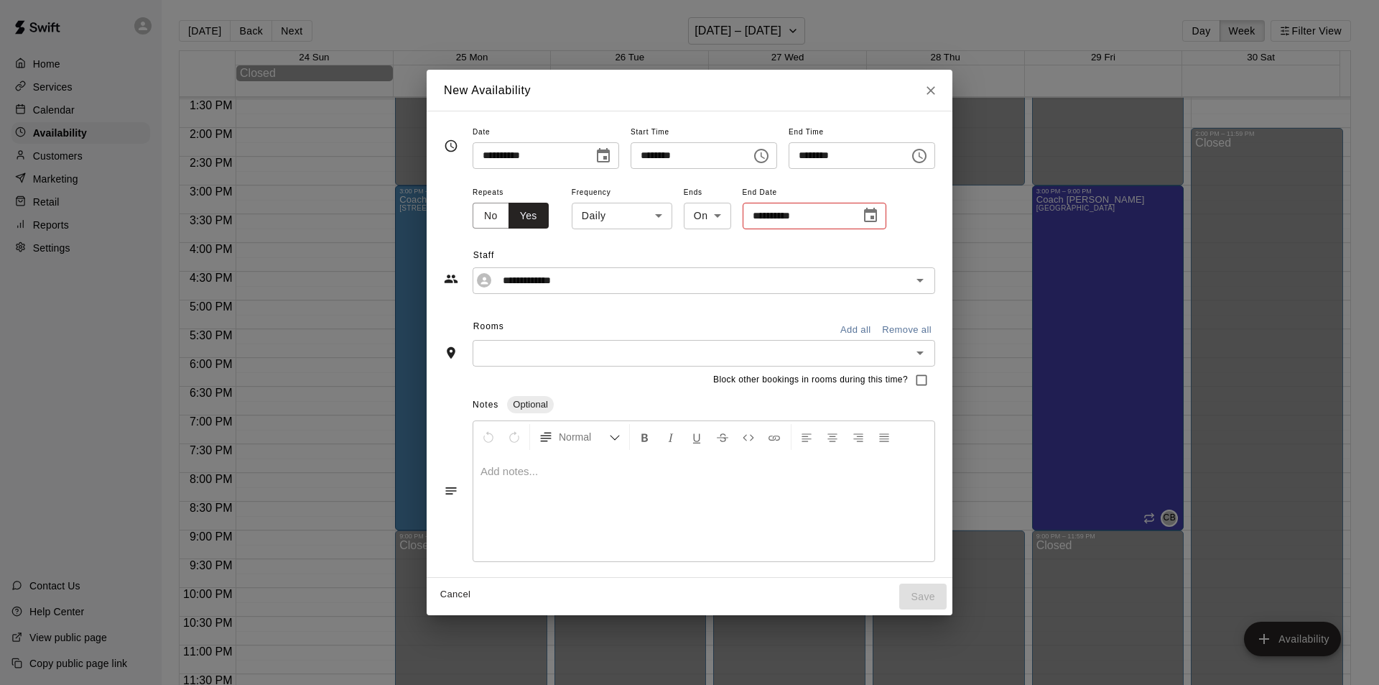
click at [862, 218] on icon "Choose date" at bounding box center [870, 215] width 17 height 17
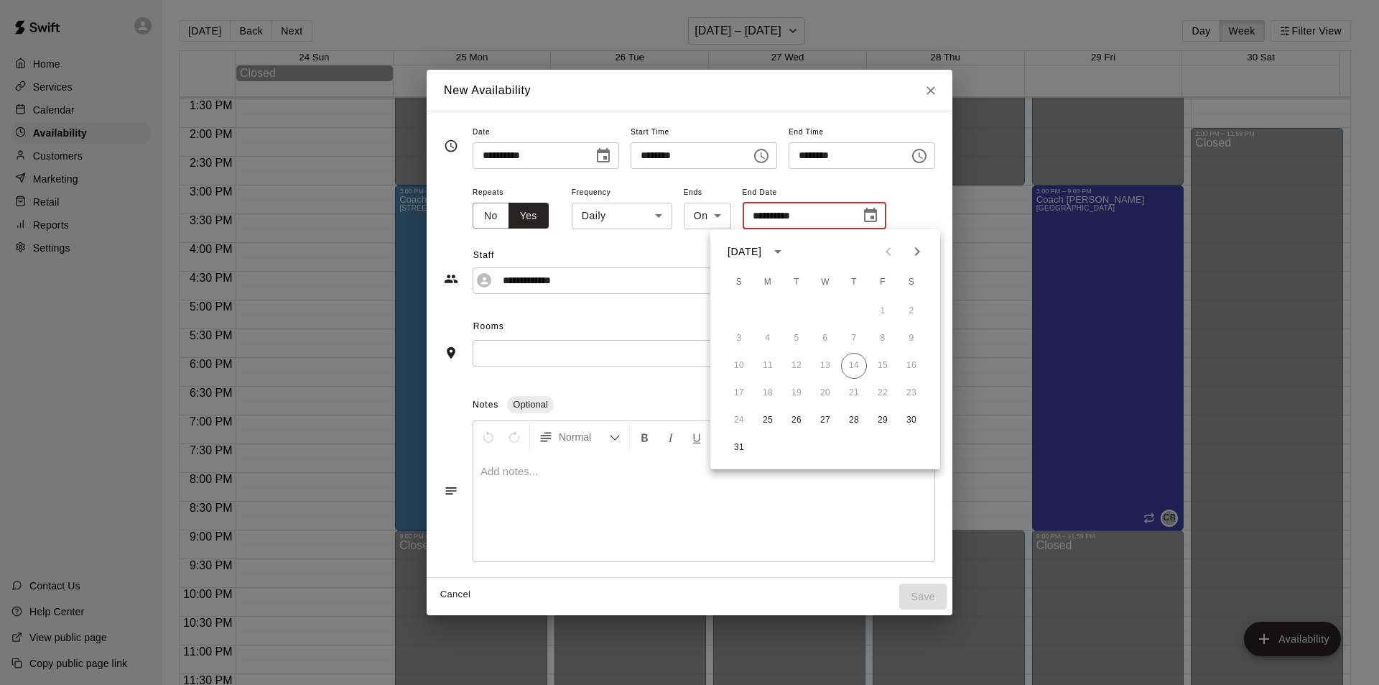
click at [918, 249] on icon "Next month" at bounding box center [917, 251] width 17 height 17
click at [771, 304] on button "1" at bounding box center [768, 311] width 26 height 26
type input "**********"
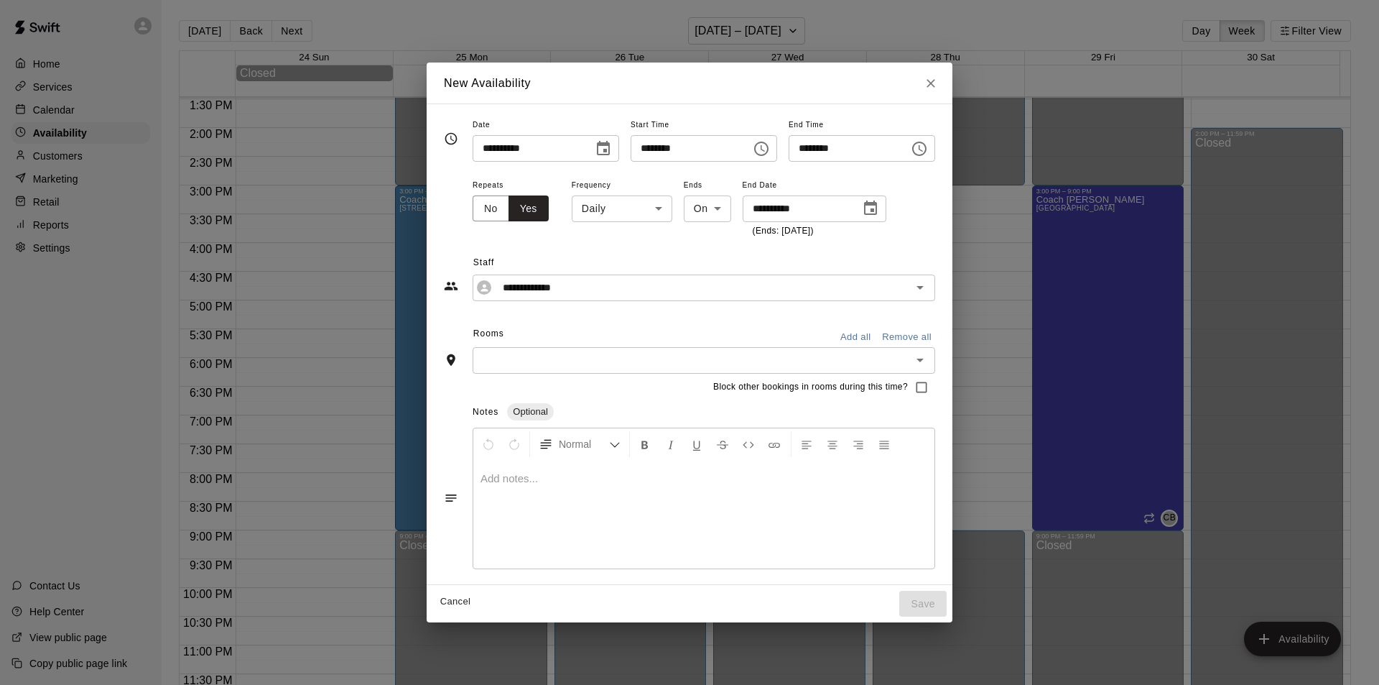
click at [591, 200] on body "Home Services Calendar Availability Customers Marketing Retail Reports Settings…" at bounding box center [689, 354] width 1379 height 708
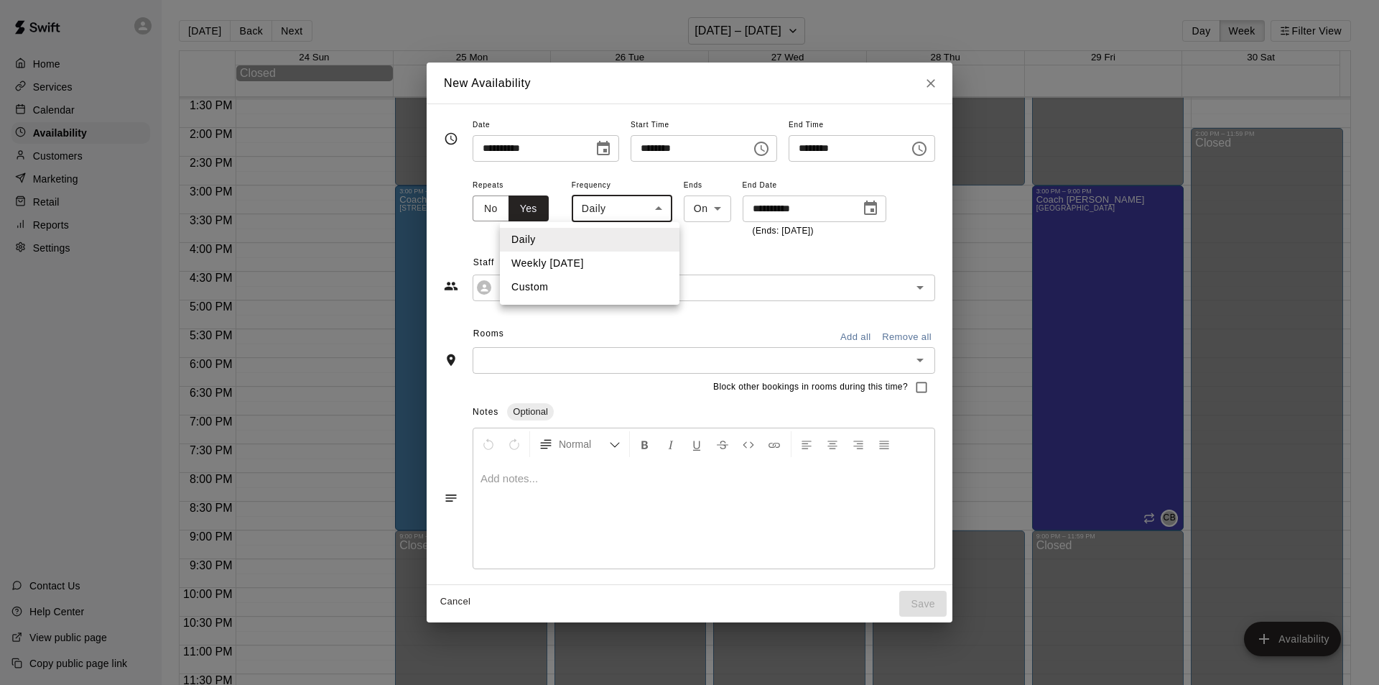
click at [575, 259] on li "Weekly [DATE]" at bounding box center [590, 263] width 180 height 24
click at [659, 208] on body "Home Services Calendar Availability Customers Marketing Retail Reports Settings…" at bounding box center [689, 354] width 1379 height 708
click at [606, 239] on li "Daily" at bounding box center [602, 240] width 180 height 24
type input "*****"
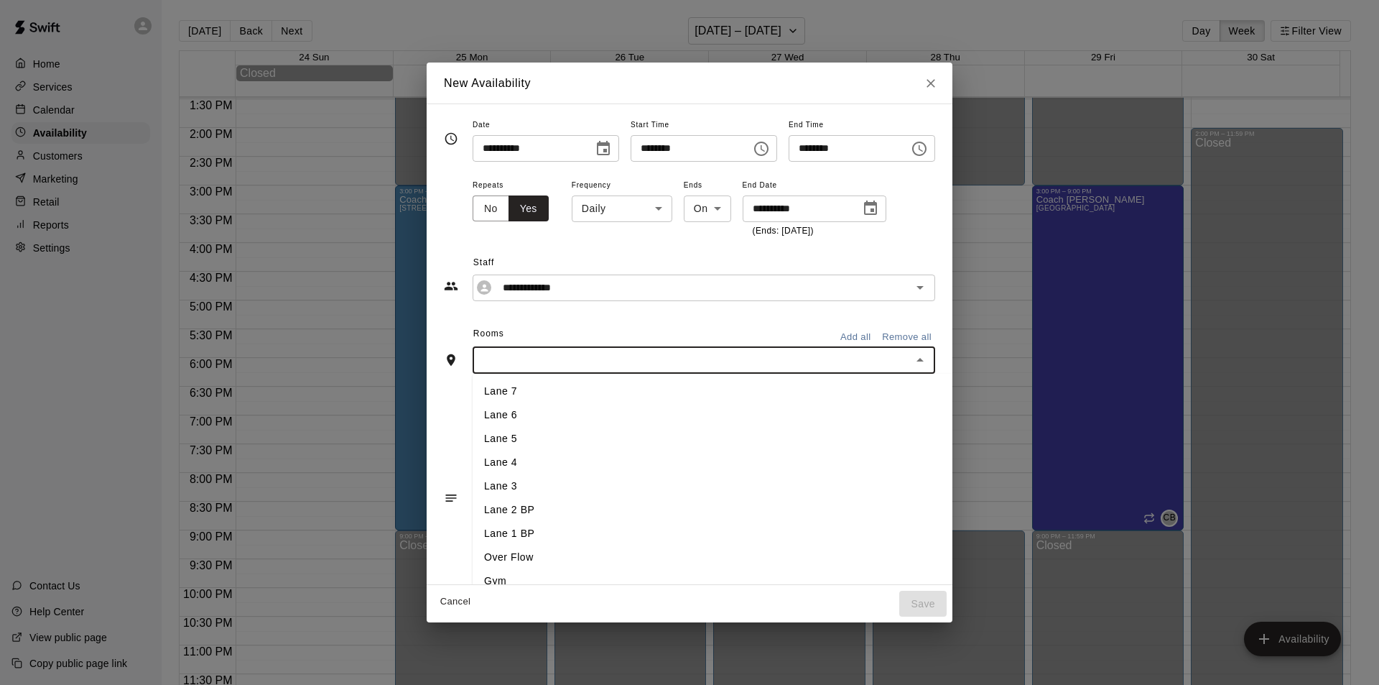
click at [549, 358] on input "text" at bounding box center [692, 360] width 430 height 18
click at [542, 384] on li "Lane 7" at bounding box center [736, 391] width 527 height 24
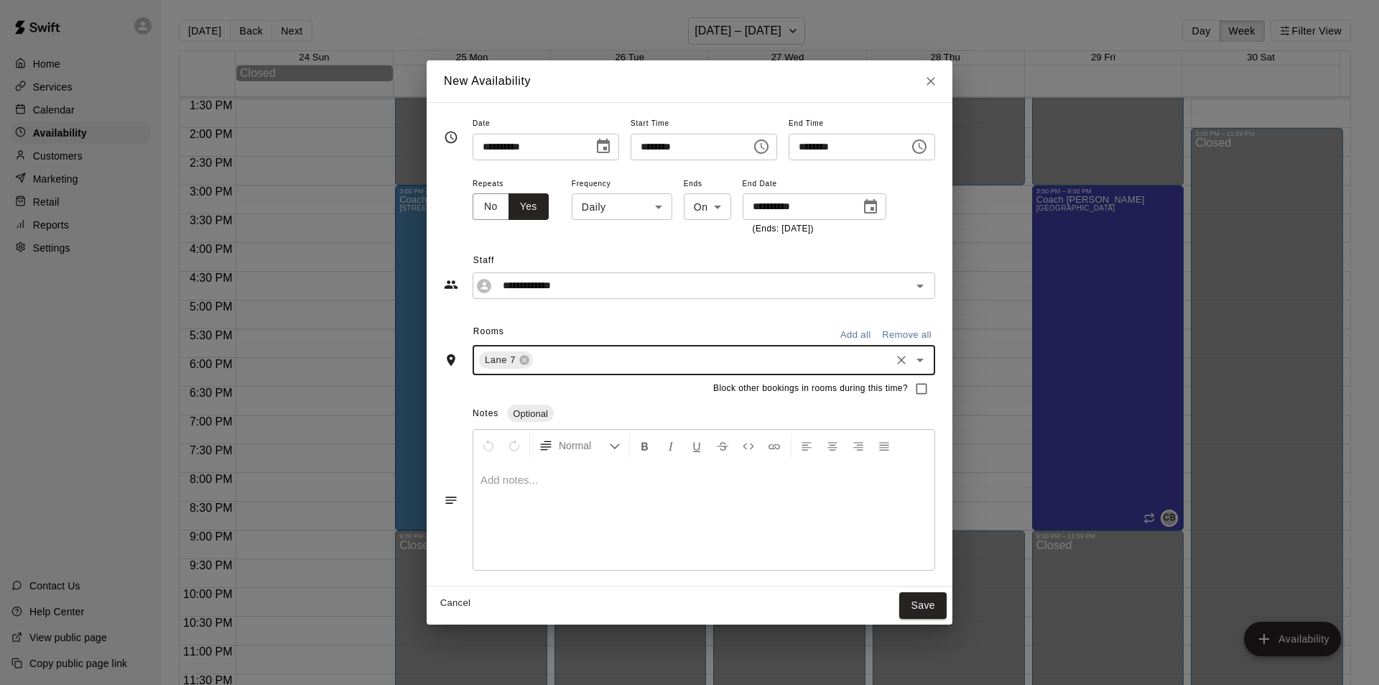
click at [567, 361] on input "text" at bounding box center [711, 360] width 353 height 18
click at [560, 408] on li "Lane 6" at bounding box center [736, 416] width 527 height 24
click at [593, 360] on input "text" at bounding box center [740, 360] width 295 height 18
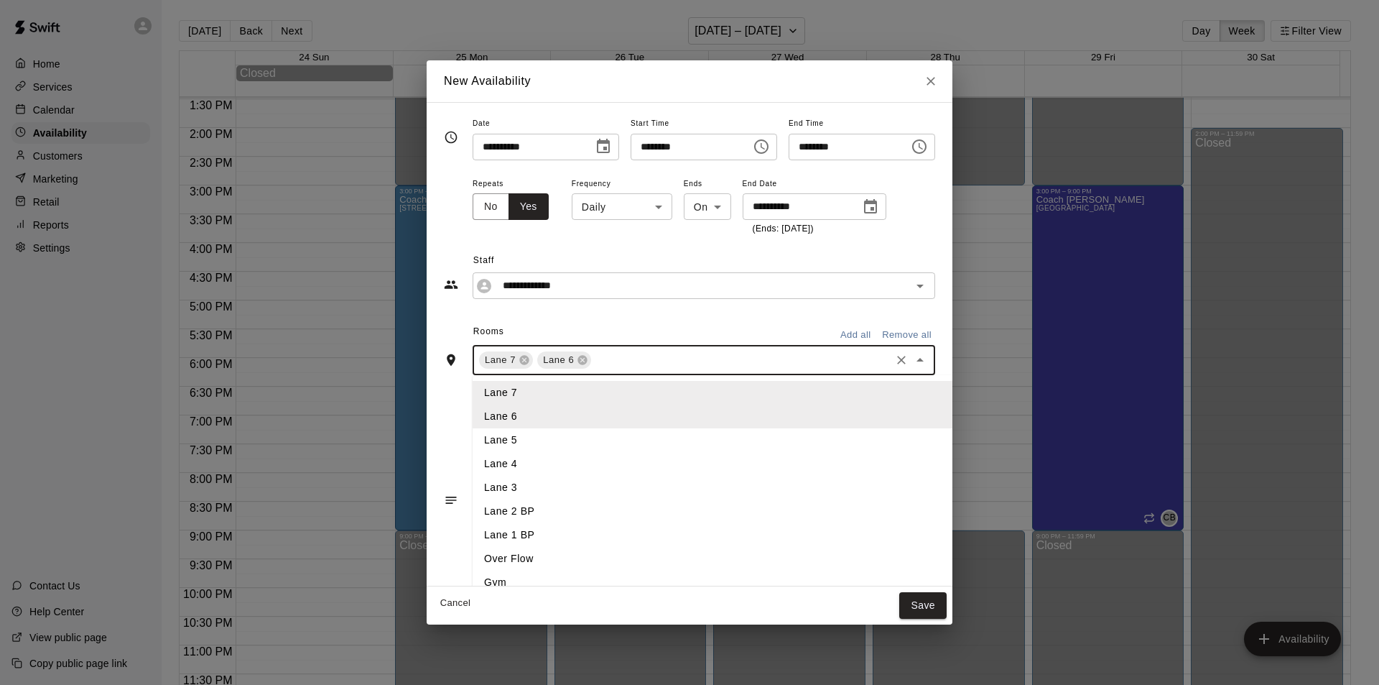
click at [549, 440] on li "Lane 5" at bounding box center [736, 440] width 527 height 24
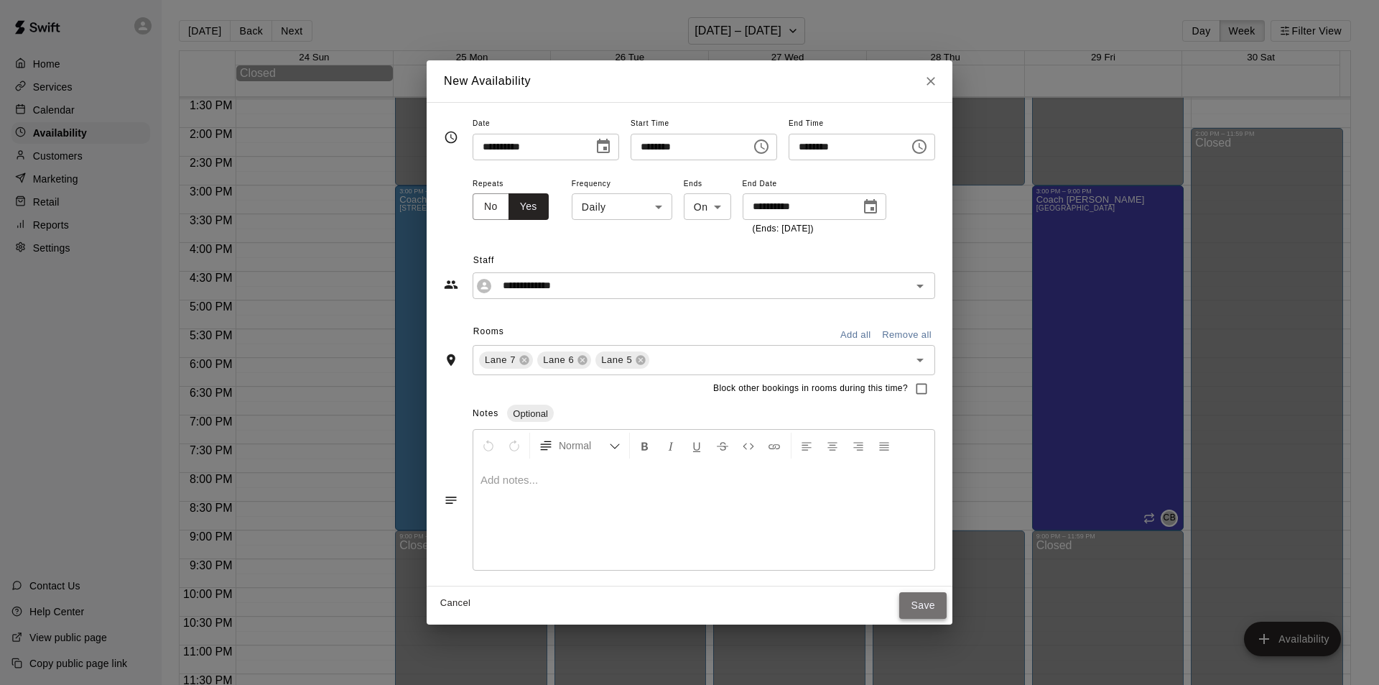
click at [947, 604] on button "Save" at bounding box center [922, 605] width 47 height 27
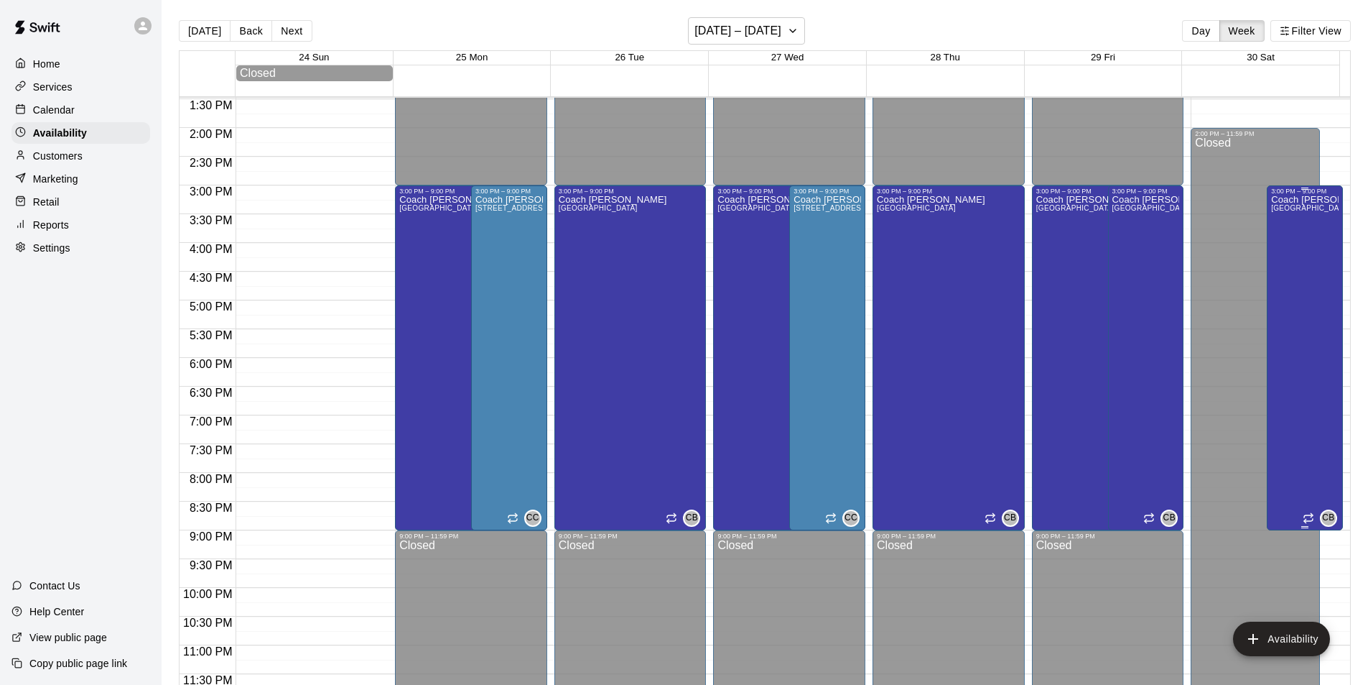
click at [1297, 246] on div "Coach [PERSON_NAME][GEOGRAPHIC_DATA][PERSON_NAME][PERSON_NAME]" at bounding box center [1305, 537] width 68 height 685
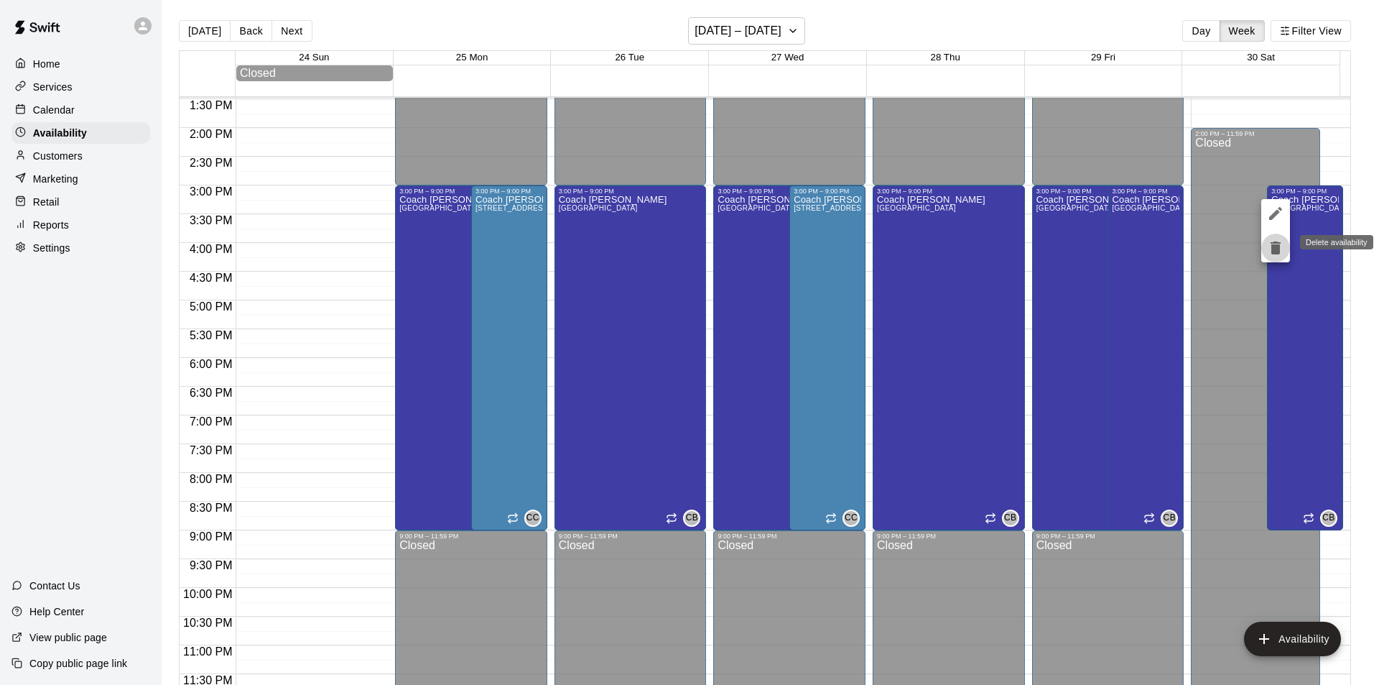
click at [1279, 245] on icon "delete" at bounding box center [1276, 247] width 10 height 13
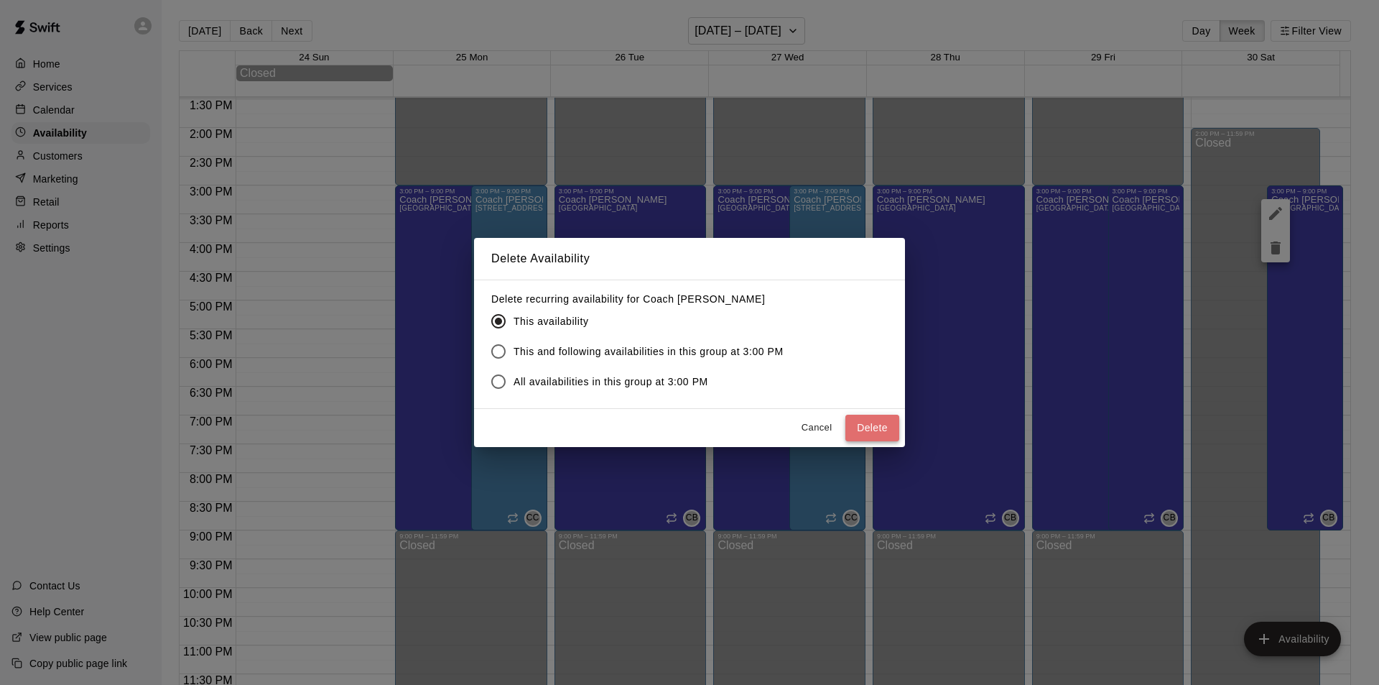
click at [878, 425] on button "Delete" at bounding box center [872, 427] width 54 height 27
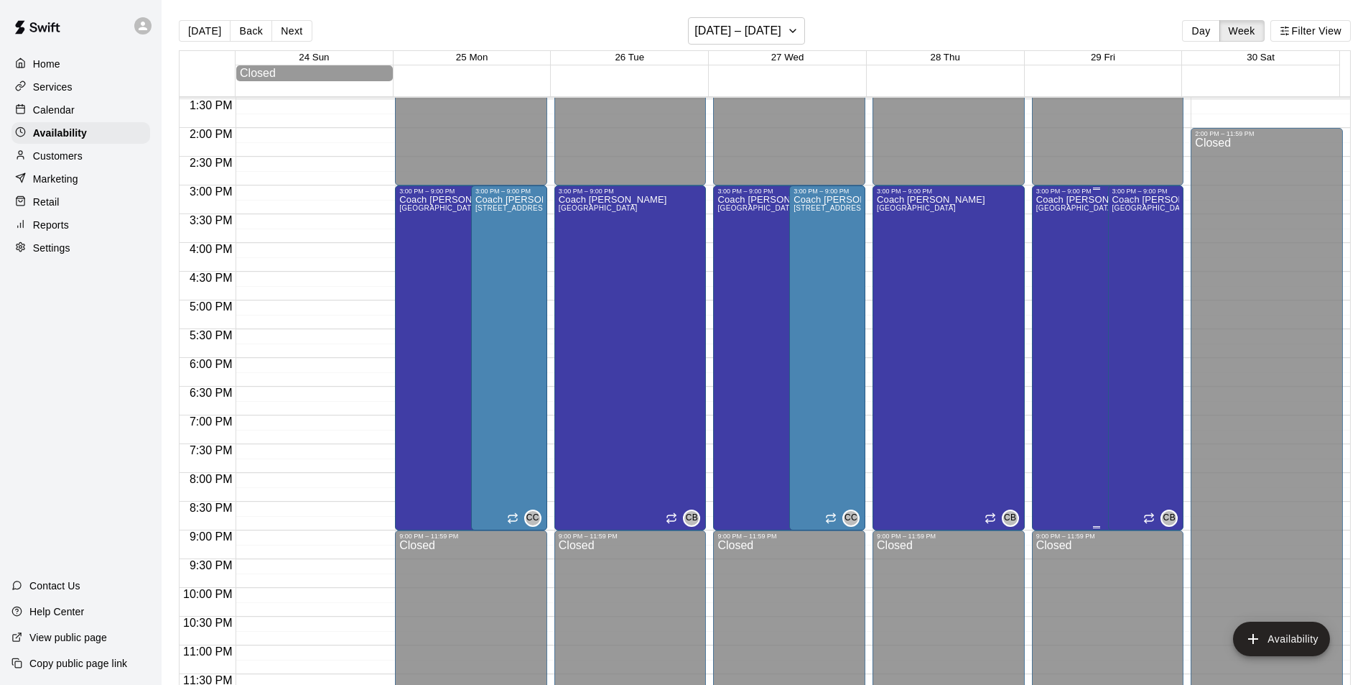
click at [1049, 247] on div "Coach [PERSON_NAME][GEOGRAPHIC_DATA][PERSON_NAME][PERSON_NAME]" at bounding box center [1090, 537] width 108 height 685
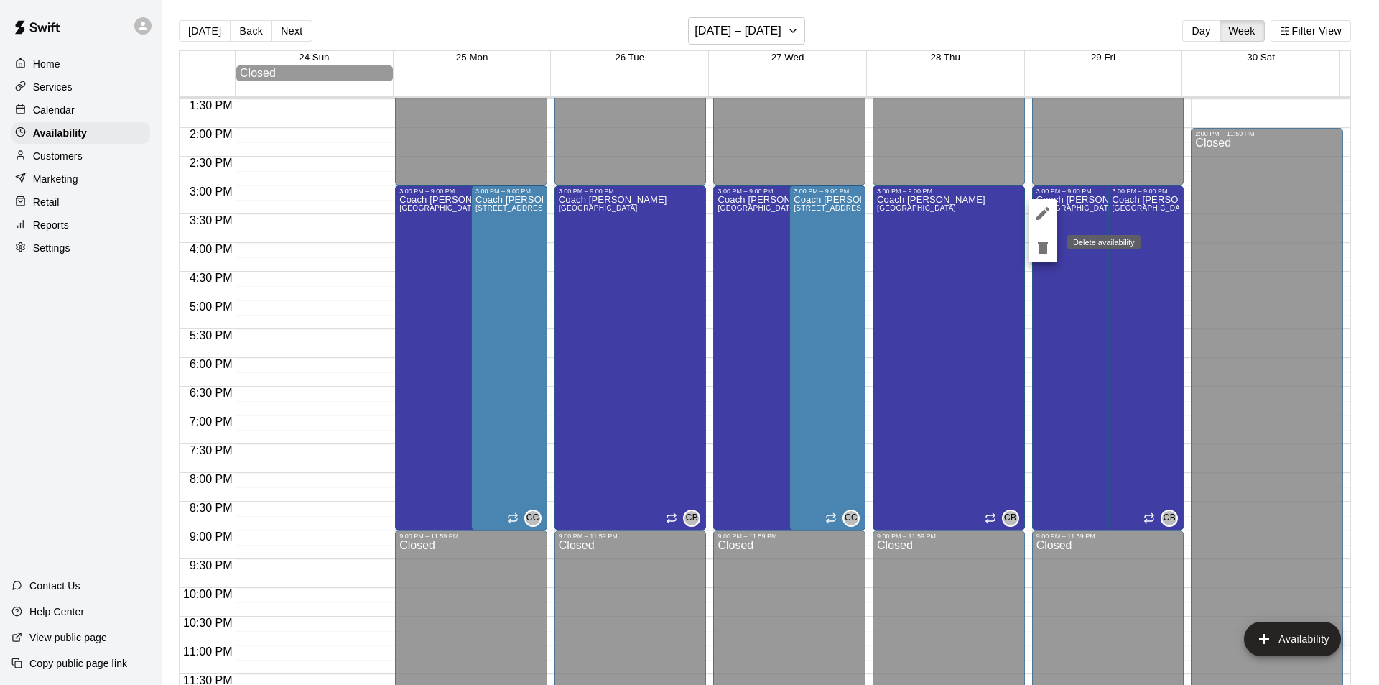
click at [1044, 249] on icon "delete" at bounding box center [1043, 247] width 10 height 13
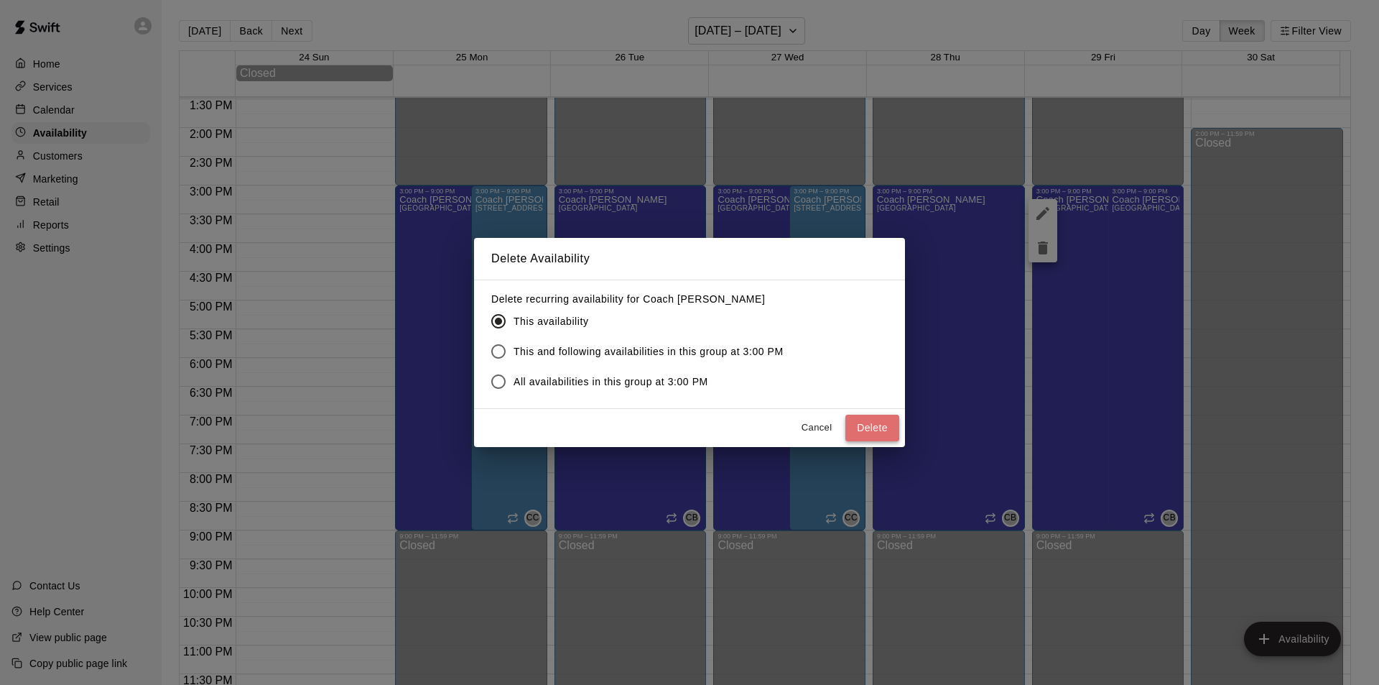
click at [887, 429] on button "Delete" at bounding box center [872, 427] width 54 height 27
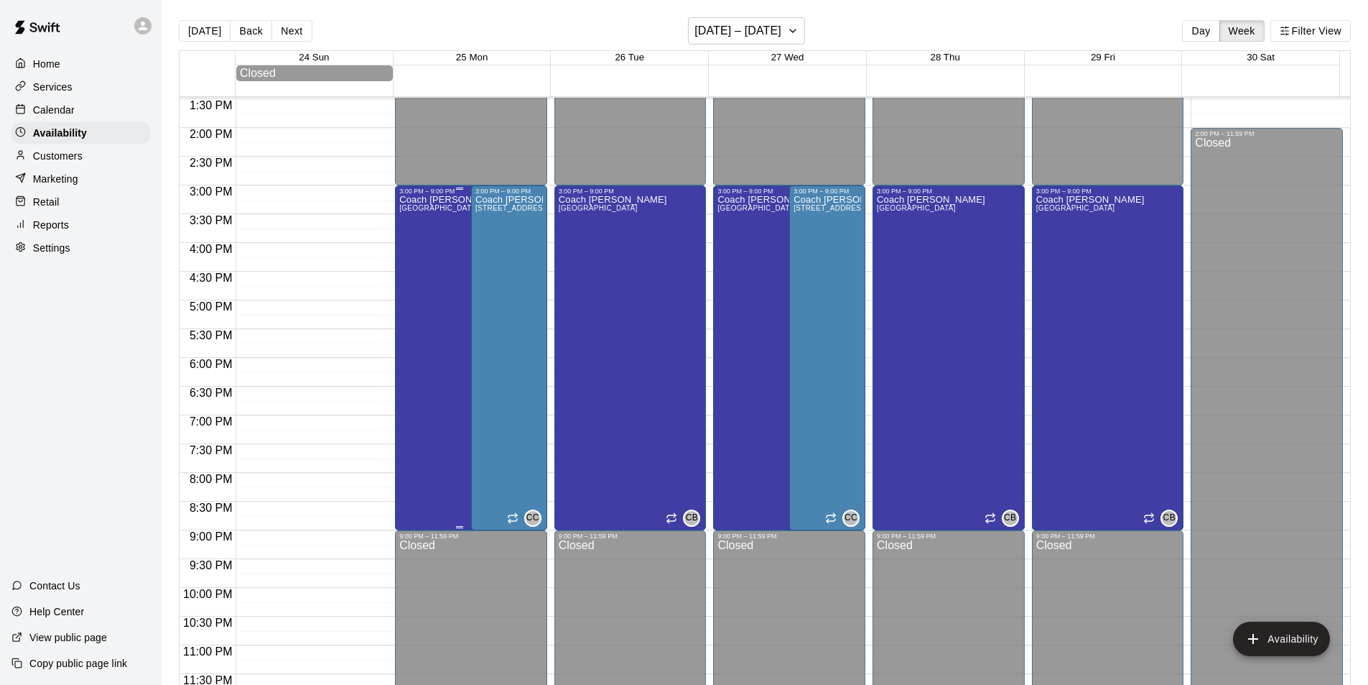
click at [425, 266] on div "Coach [PERSON_NAME][GEOGRAPHIC_DATA][PERSON_NAME][PERSON_NAME]" at bounding box center [453, 537] width 108 height 685
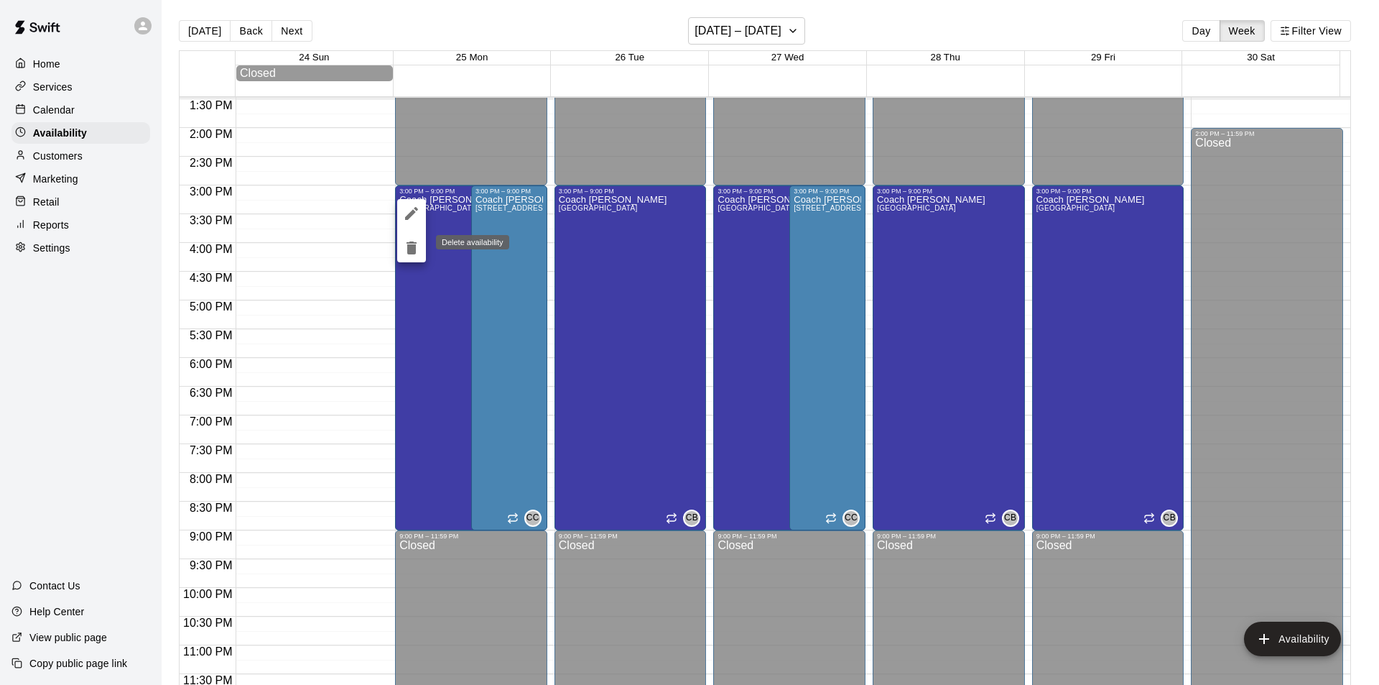
click at [409, 252] on icon "delete" at bounding box center [412, 247] width 10 height 13
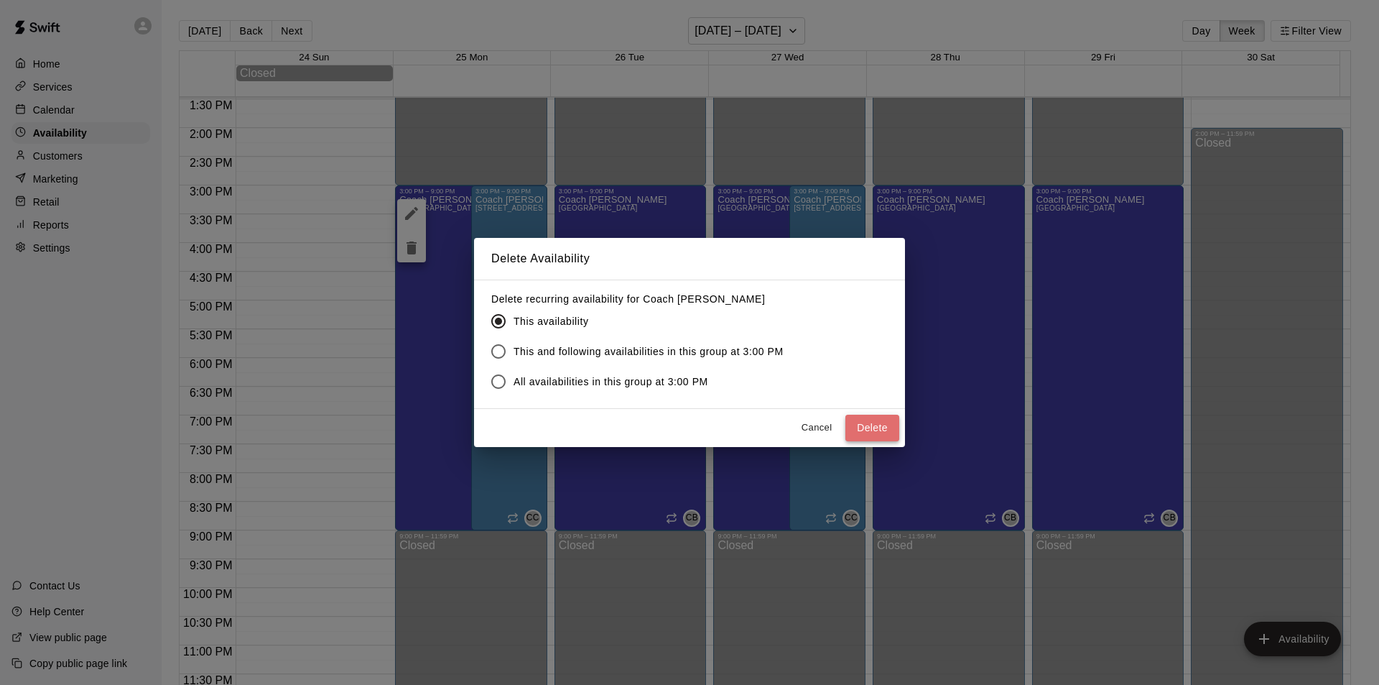
click at [873, 425] on button "Delete" at bounding box center [872, 427] width 54 height 27
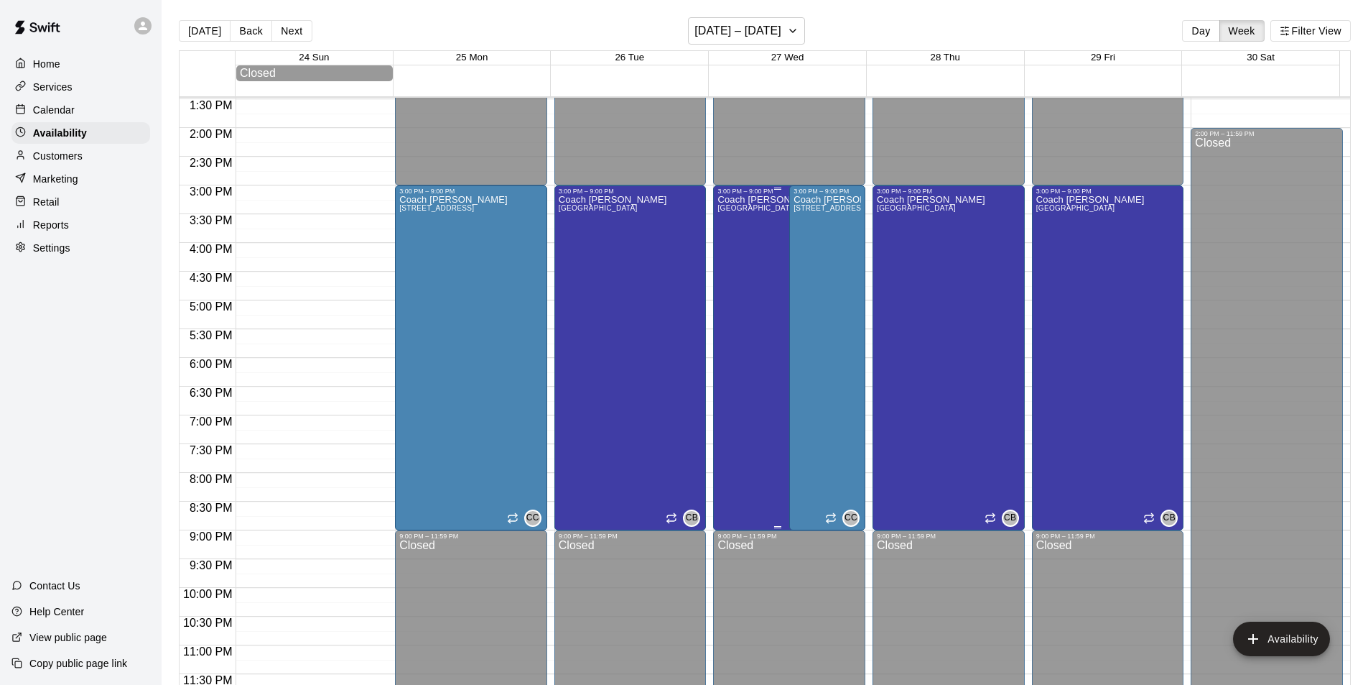
click at [750, 262] on div "Coach [PERSON_NAME][GEOGRAPHIC_DATA][PERSON_NAME][PERSON_NAME]" at bounding box center [772, 537] width 108 height 685
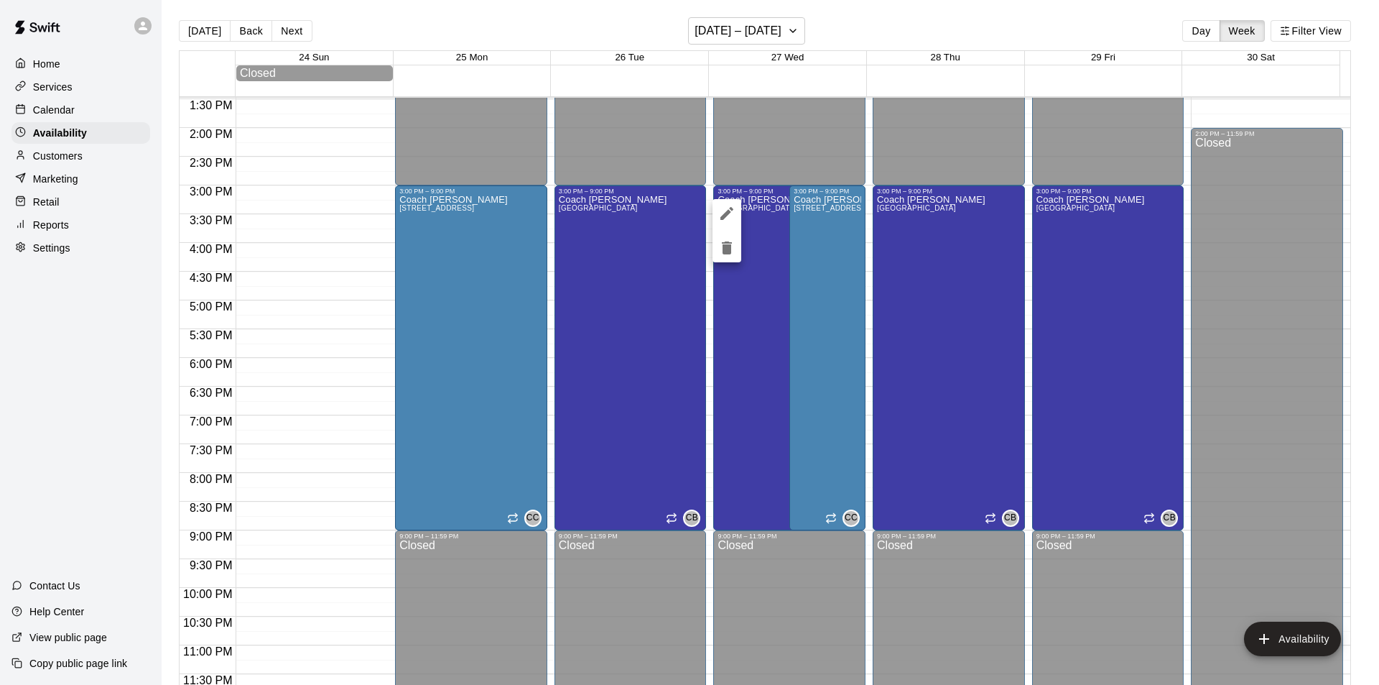
click at [735, 246] on icon "delete" at bounding box center [726, 247] width 17 height 17
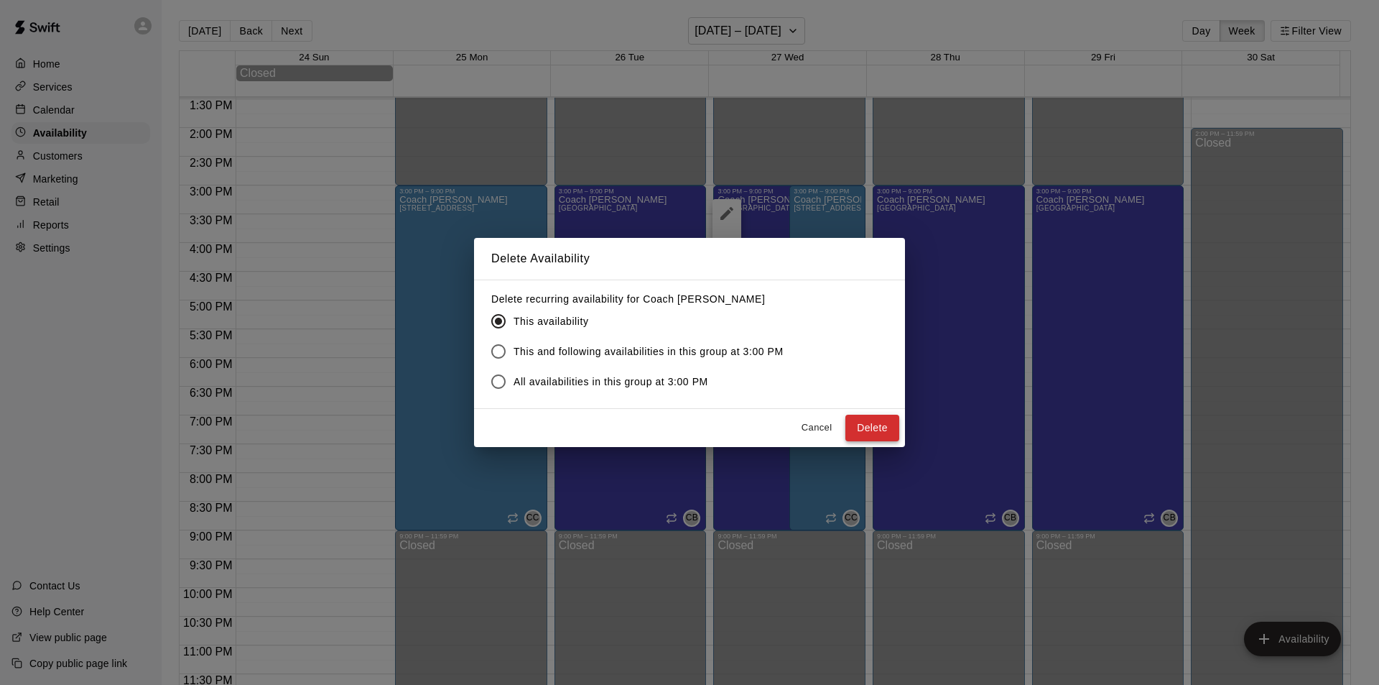
click at [870, 432] on button "Delete" at bounding box center [872, 427] width 54 height 27
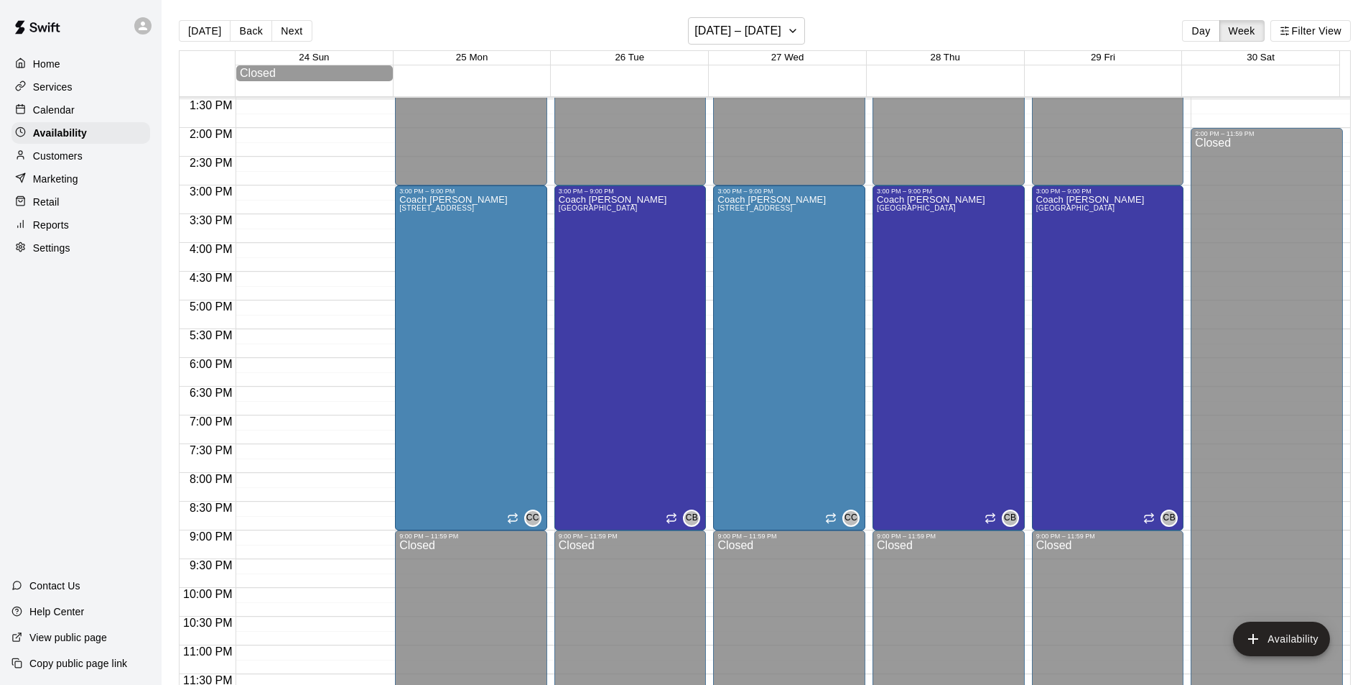
drag, startPoint x: 226, startPoint y: 29, endPoint x: 254, endPoint y: 32, distance: 28.2
click at [251, 32] on button "Back" at bounding box center [251, 31] width 42 height 22
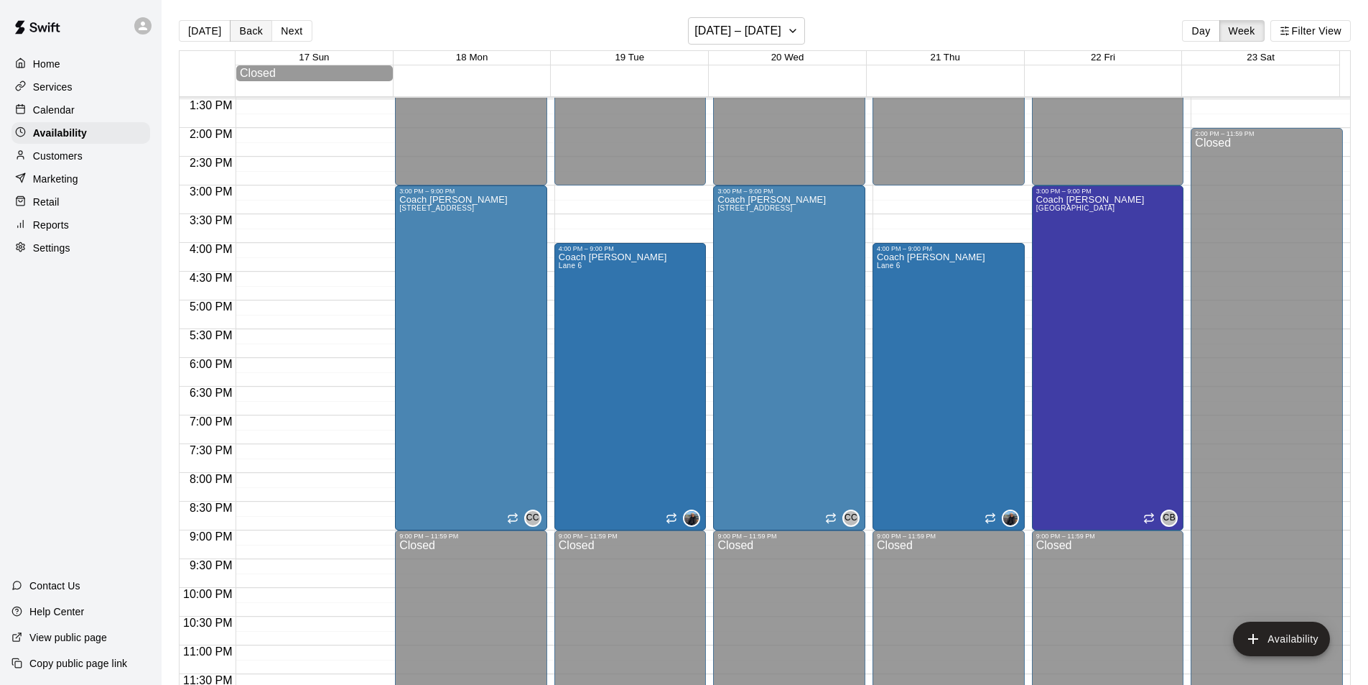
click at [254, 27] on button "Back" at bounding box center [251, 31] width 42 height 22
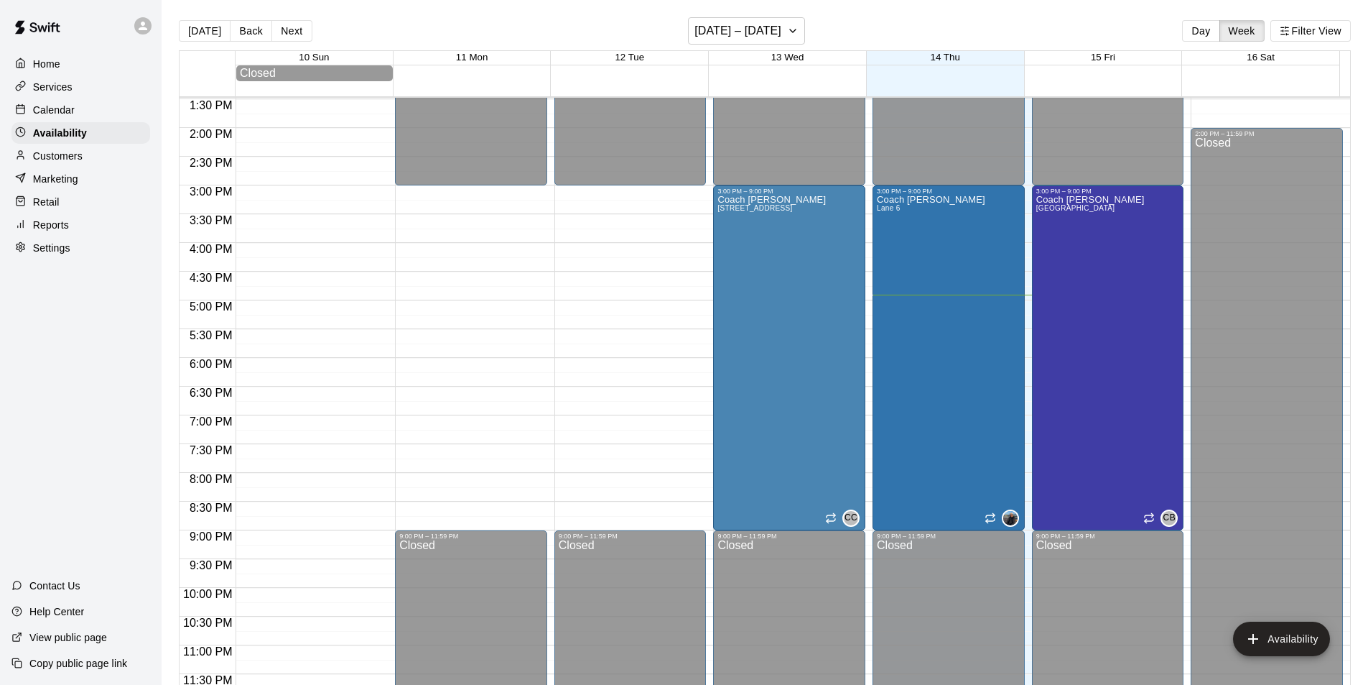
click at [118, 111] on div "Calendar" at bounding box center [80, 110] width 139 height 22
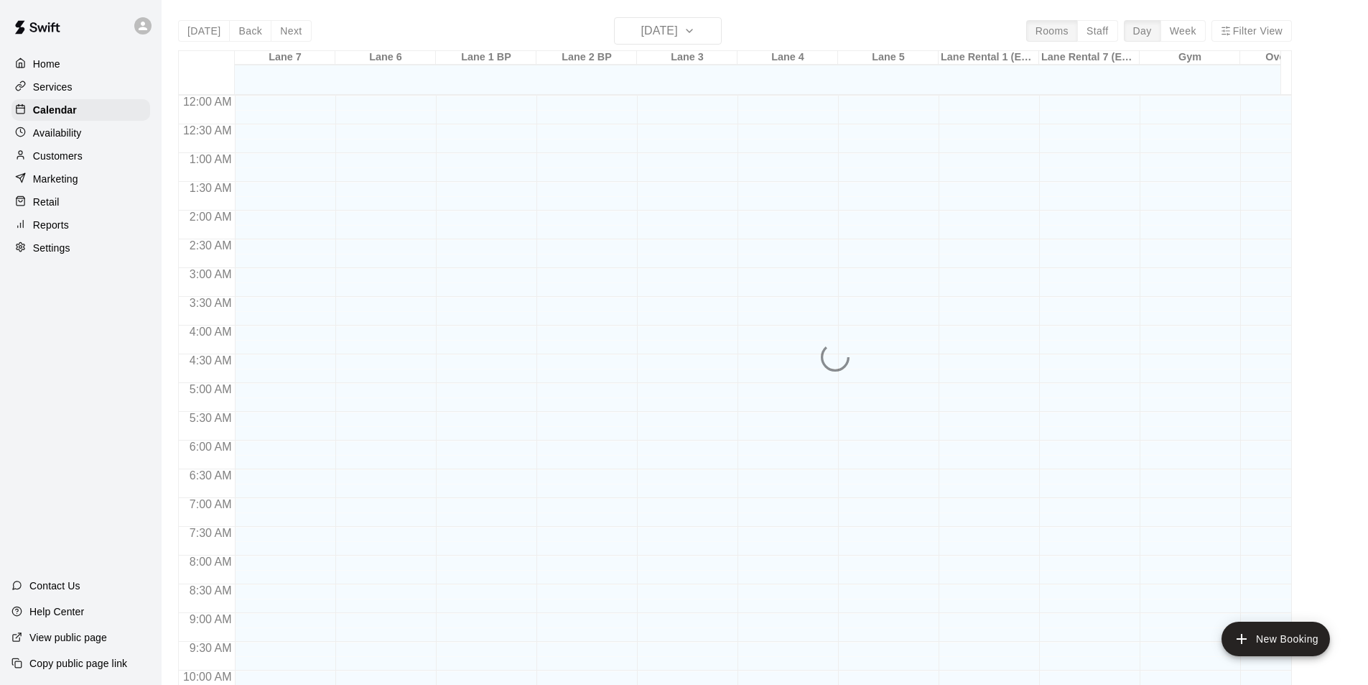
scroll to position [730, 0]
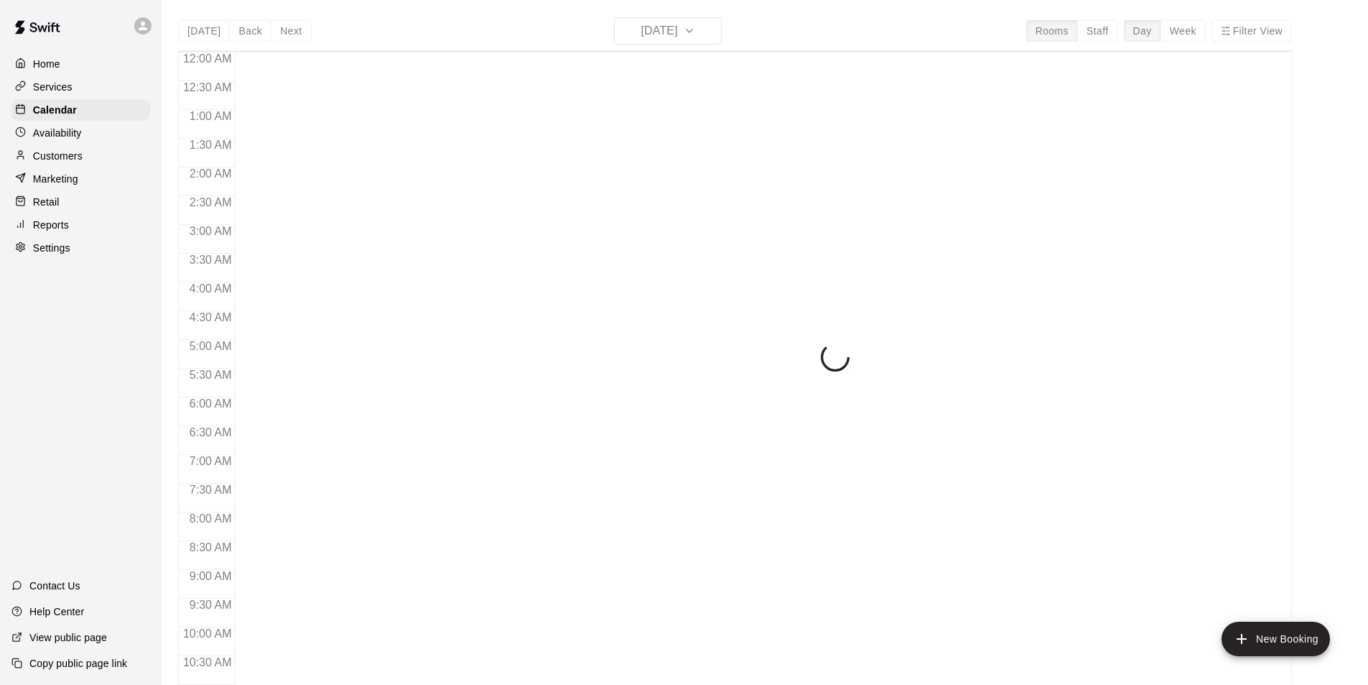
scroll to position [730, 0]
